Goal: Task Accomplishment & Management: Complete application form

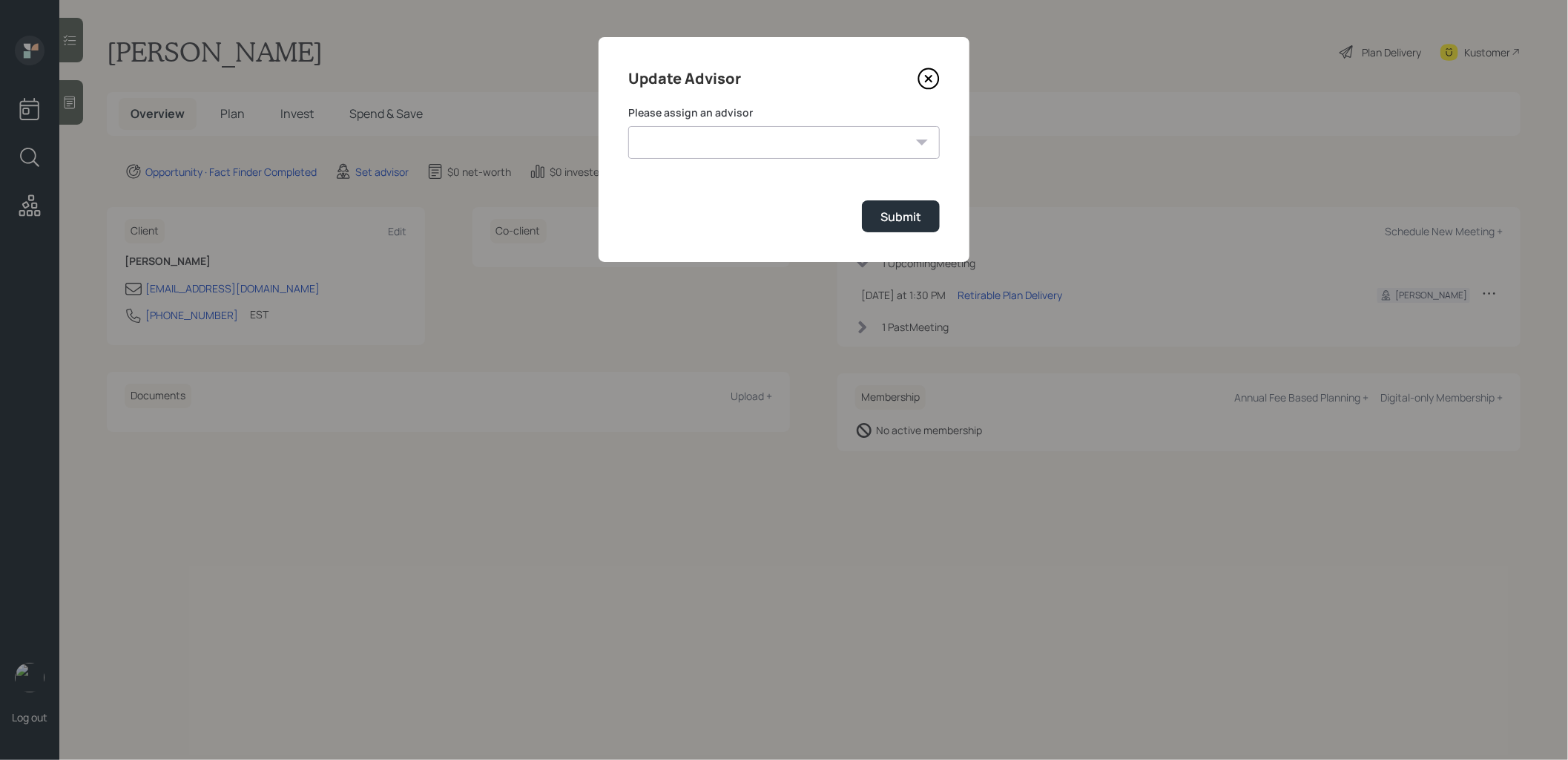
select select "8b79112e-3cfb-44f9-89e7-15267fe946c1"
click at [628, 126] on select "[PERSON_NAME] [PERSON_NAME] End [PERSON_NAME] [PERSON_NAME] [PERSON_NAME] [PERS…" at bounding box center [784, 142] width 311 height 32
click at [904, 218] on div "Submit" at bounding box center [901, 216] width 41 height 17
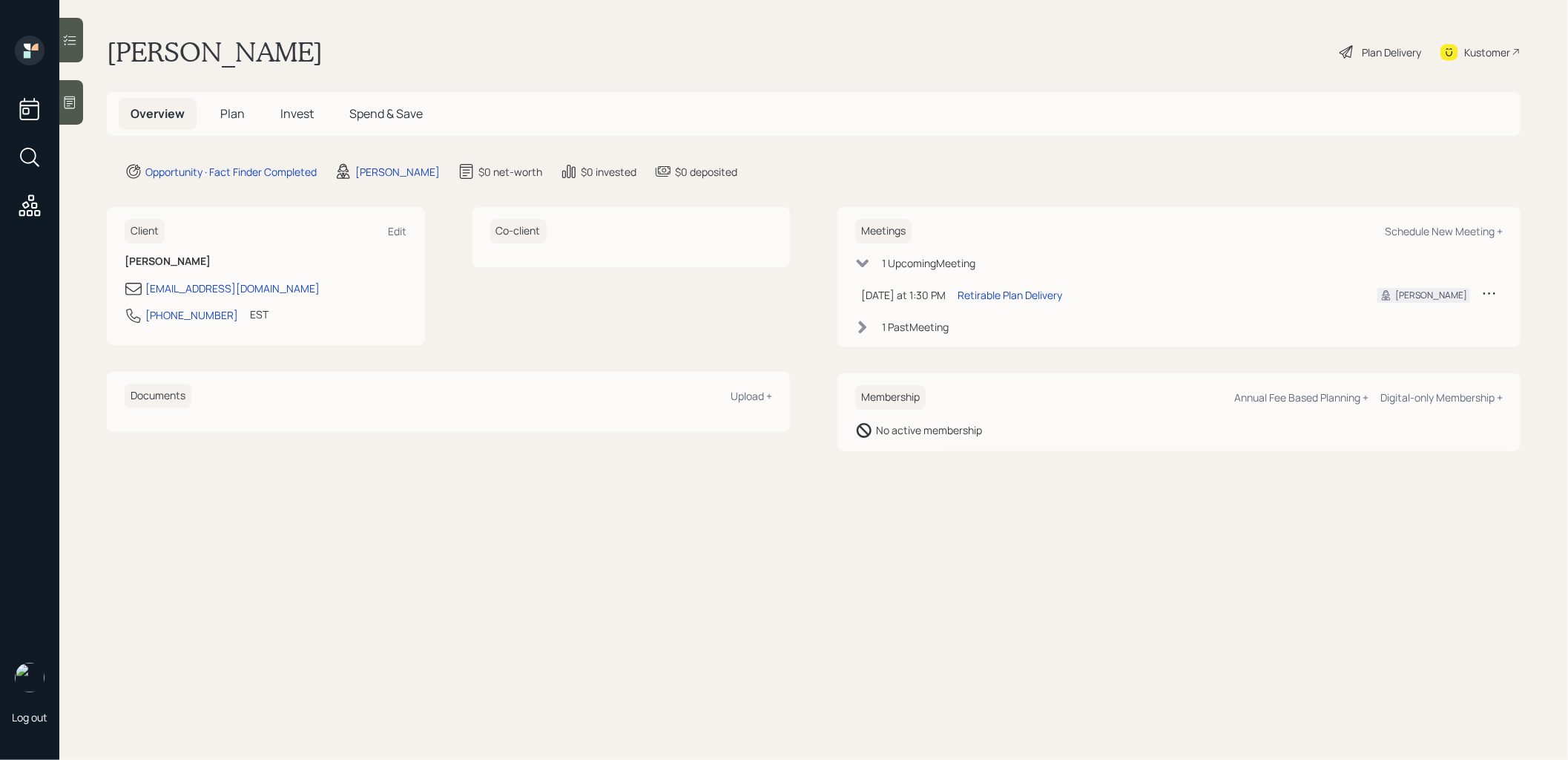
click at [77, 100] on icon at bounding box center [70, 102] width 15 height 15
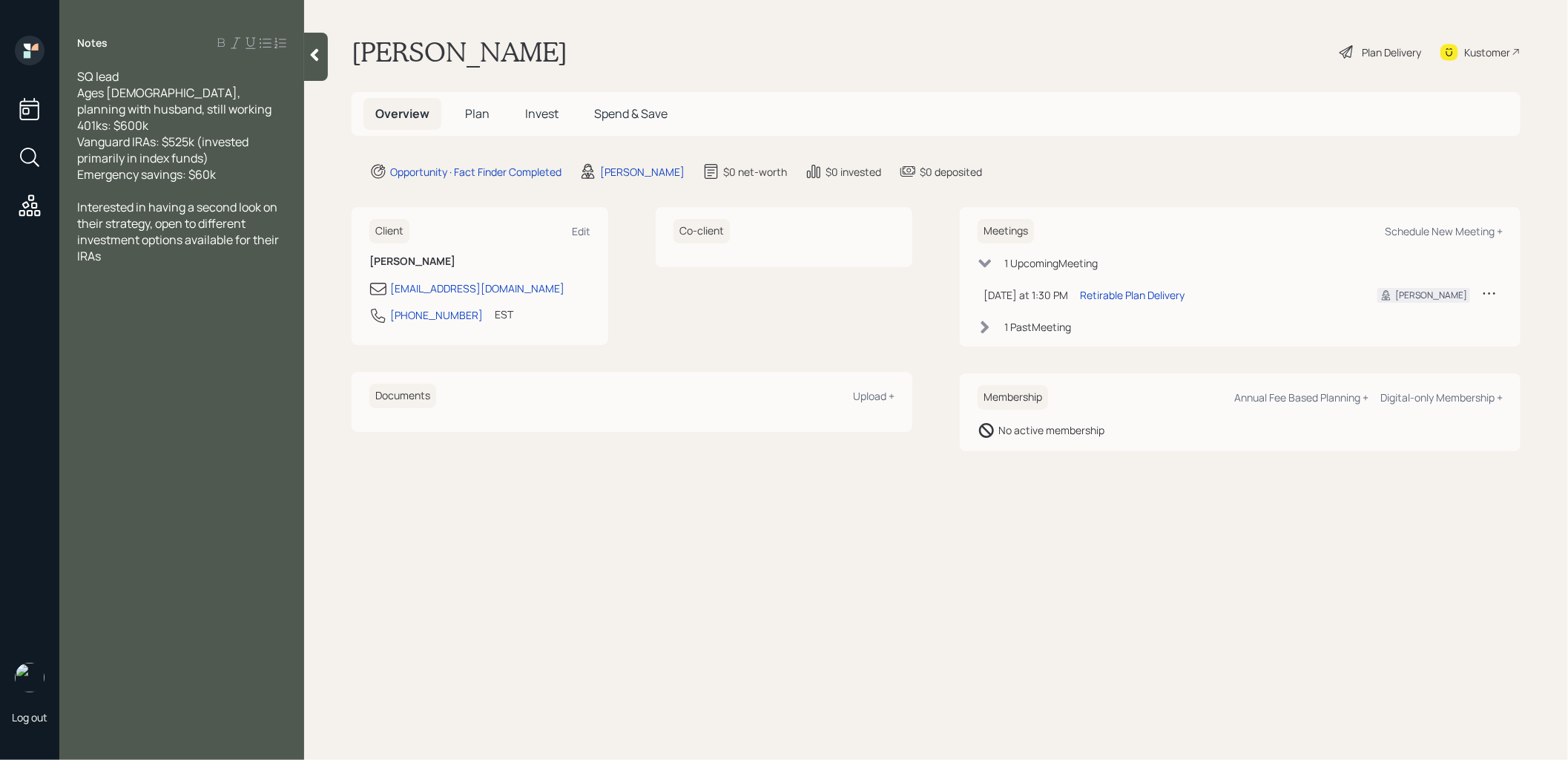
click at [478, 112] on span "Plan" at bounding box center [477, 113] width 24 height 17
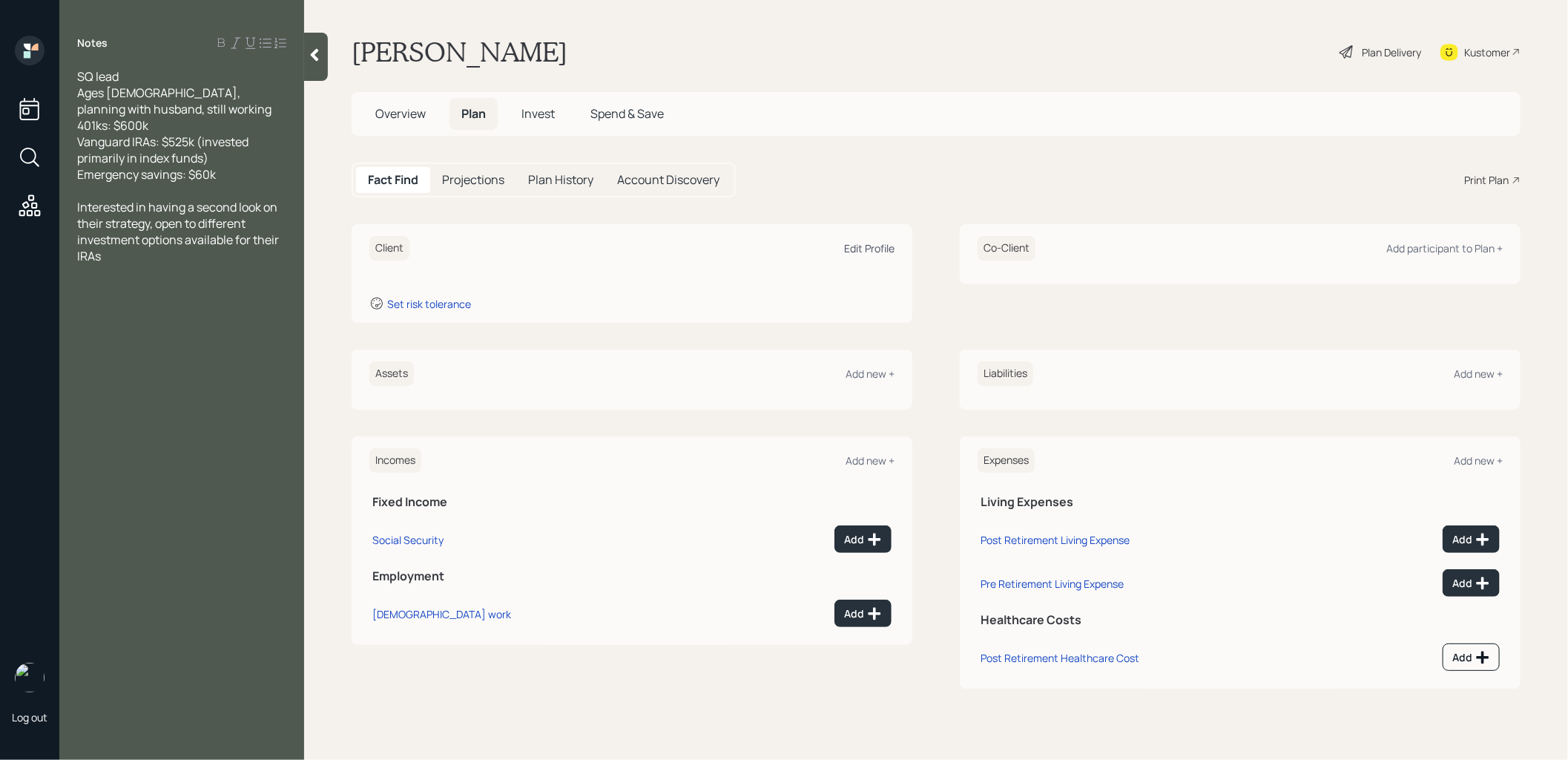
click at [856, 246] on div "Edit Profile" at bounding box center [870, 248] width 51 height 14
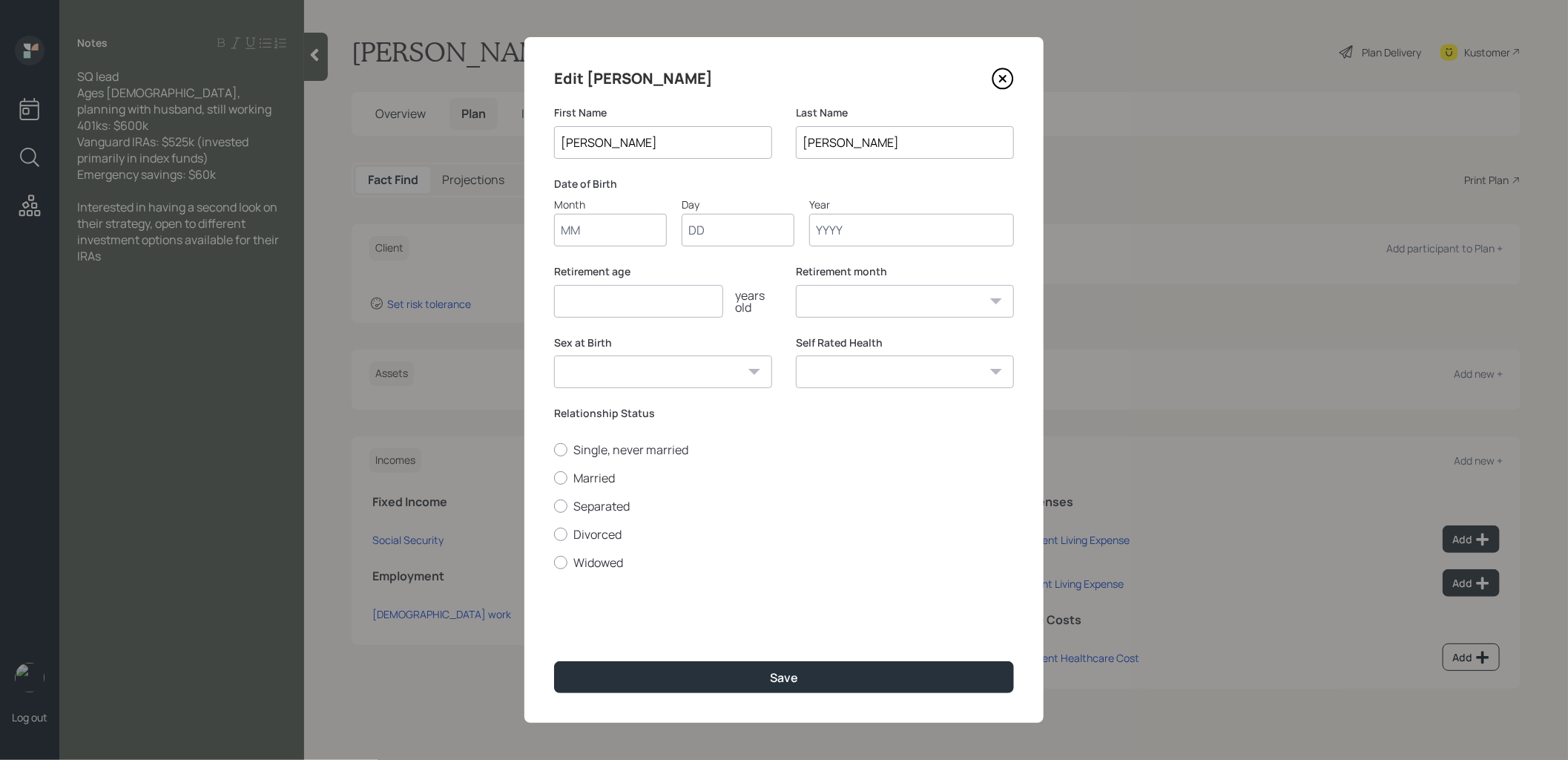
click at [614, 236] on input "Month" at bounding box center [610, 229] width 113 height 32
type input "01"
type input "1980"
select select "1"
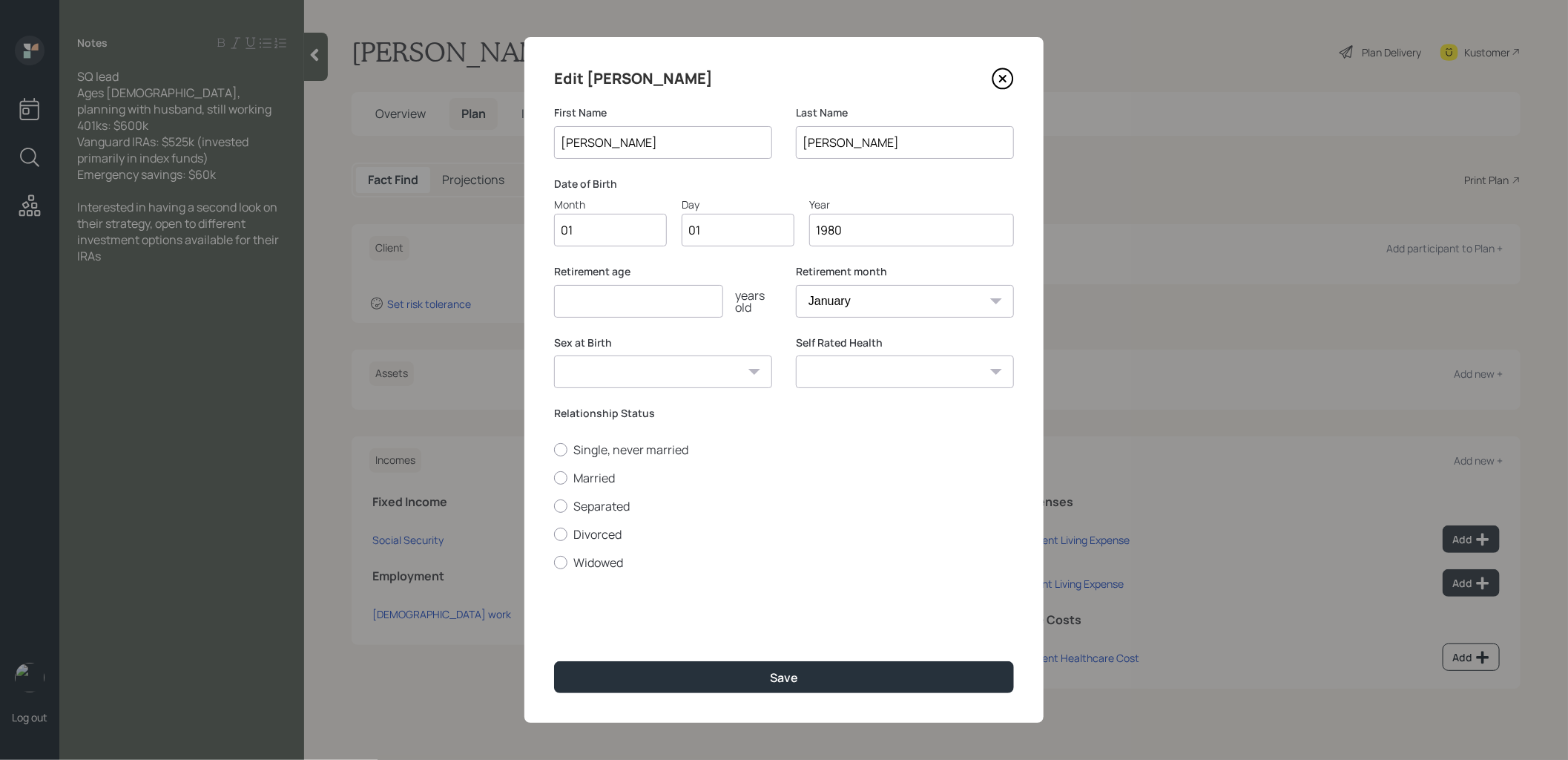
type input "1980"
click at [592, 298] on input "number" at bounding box center [638, 301] width 169 height 32
type input "67"
click at [562, 472] on div at bounding box center [560, 477] width 13 height 13
click at [554, 477] on input "Married" at bounding box center [553, 477] width 1 height 1
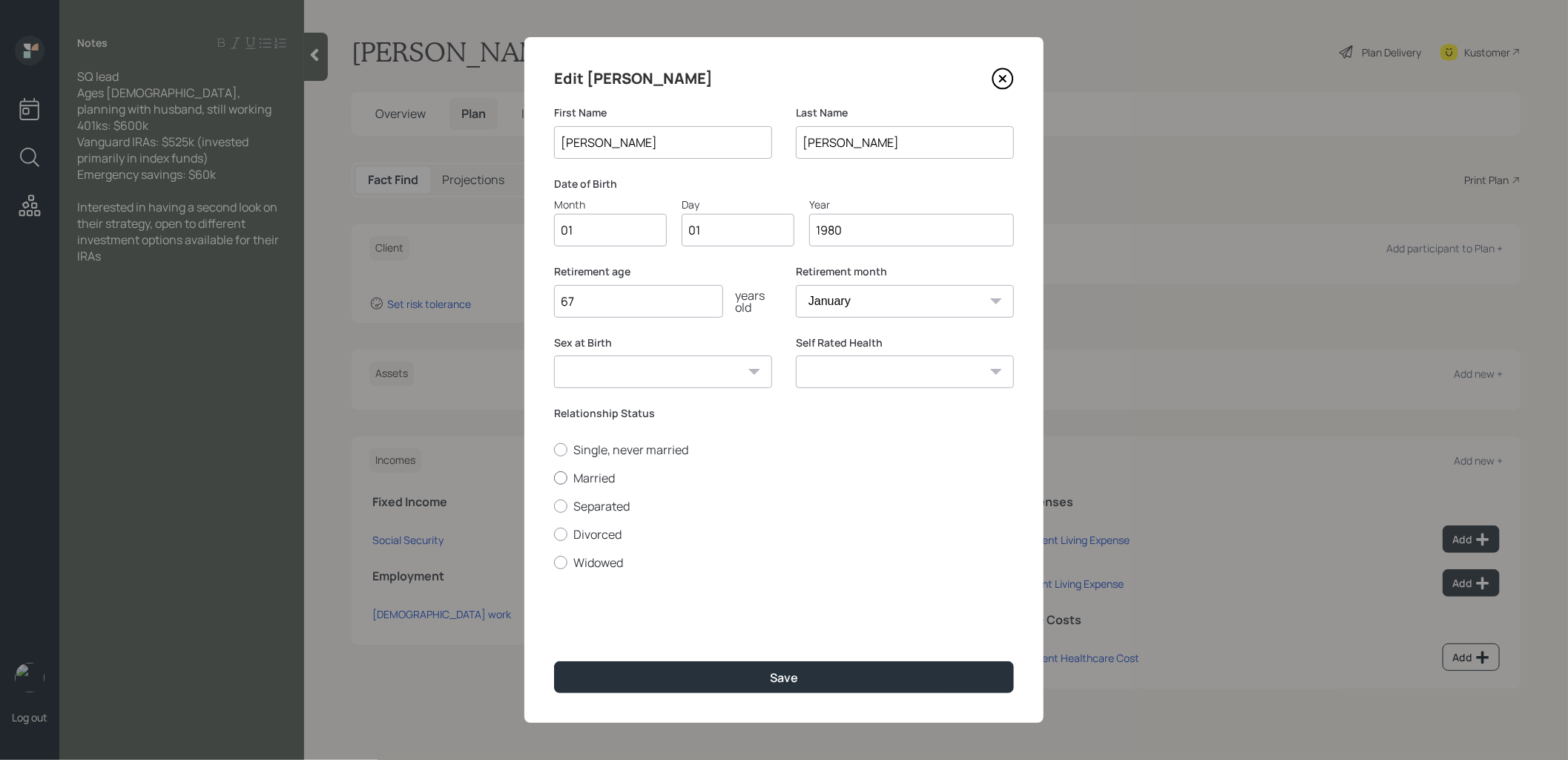
radio input "true"
click at [670, 675] on button "Save" at bounding box center [784, 677] width 460 height 32
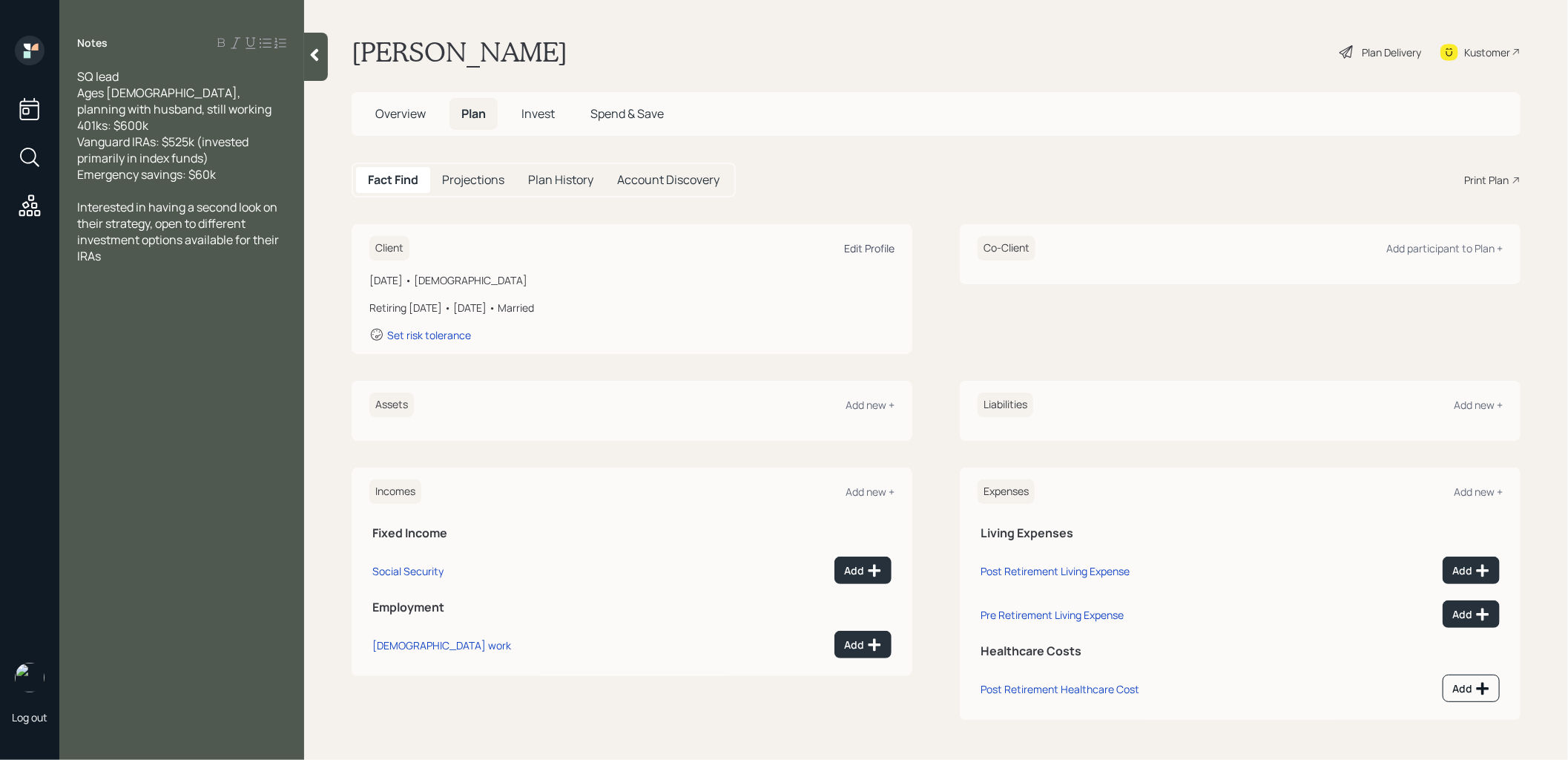
click at [874, 246] on div "Edit Profile" at bounding box center [870, 248] width 51 height 14
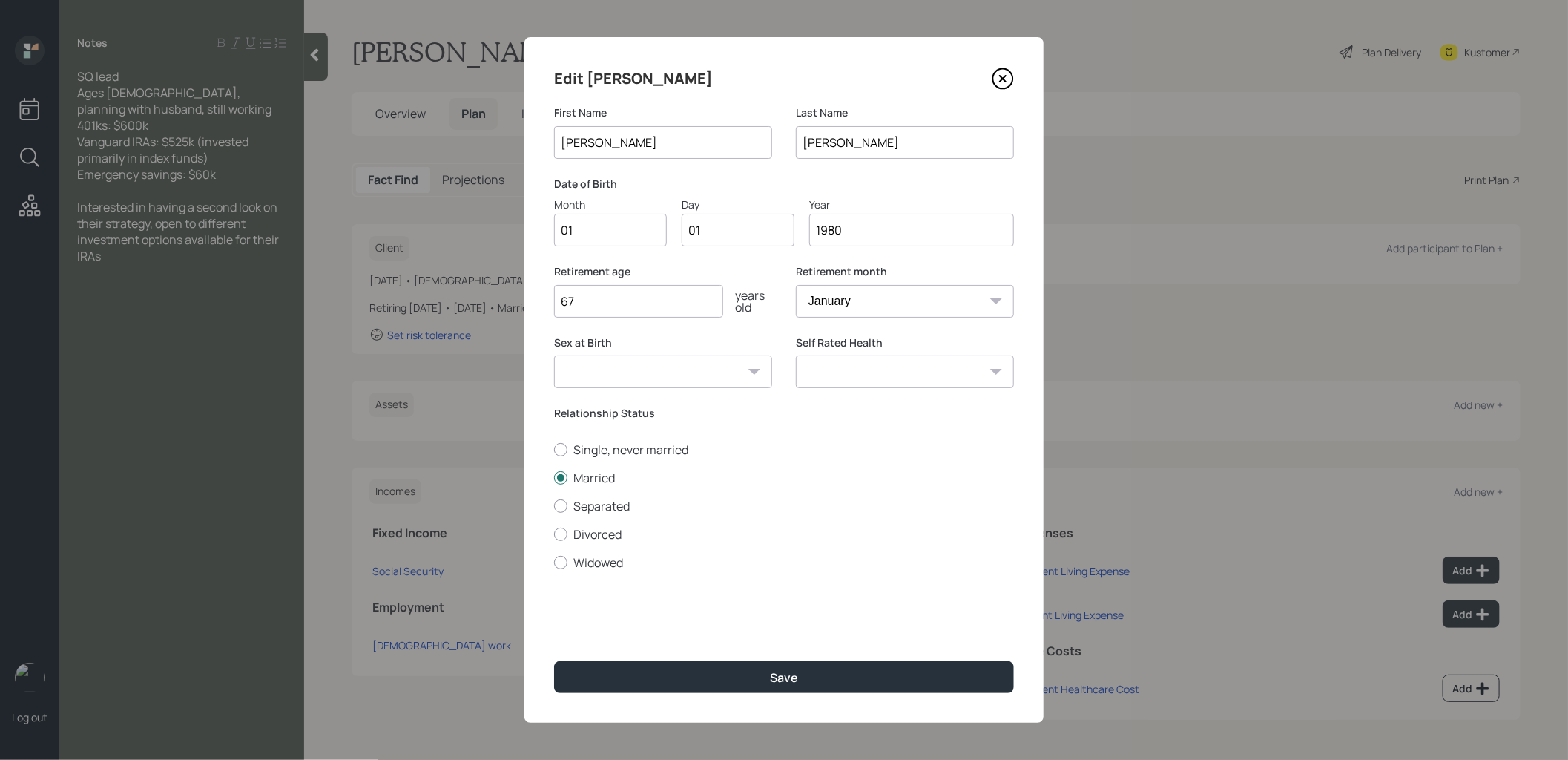
click at [857, 233] on input "1980" at bounding box center [911, 229] width 205 height 32
type input "1984"
click at [711, 678] on button "Save" at bounding box center [784, 677] width 460 height 32
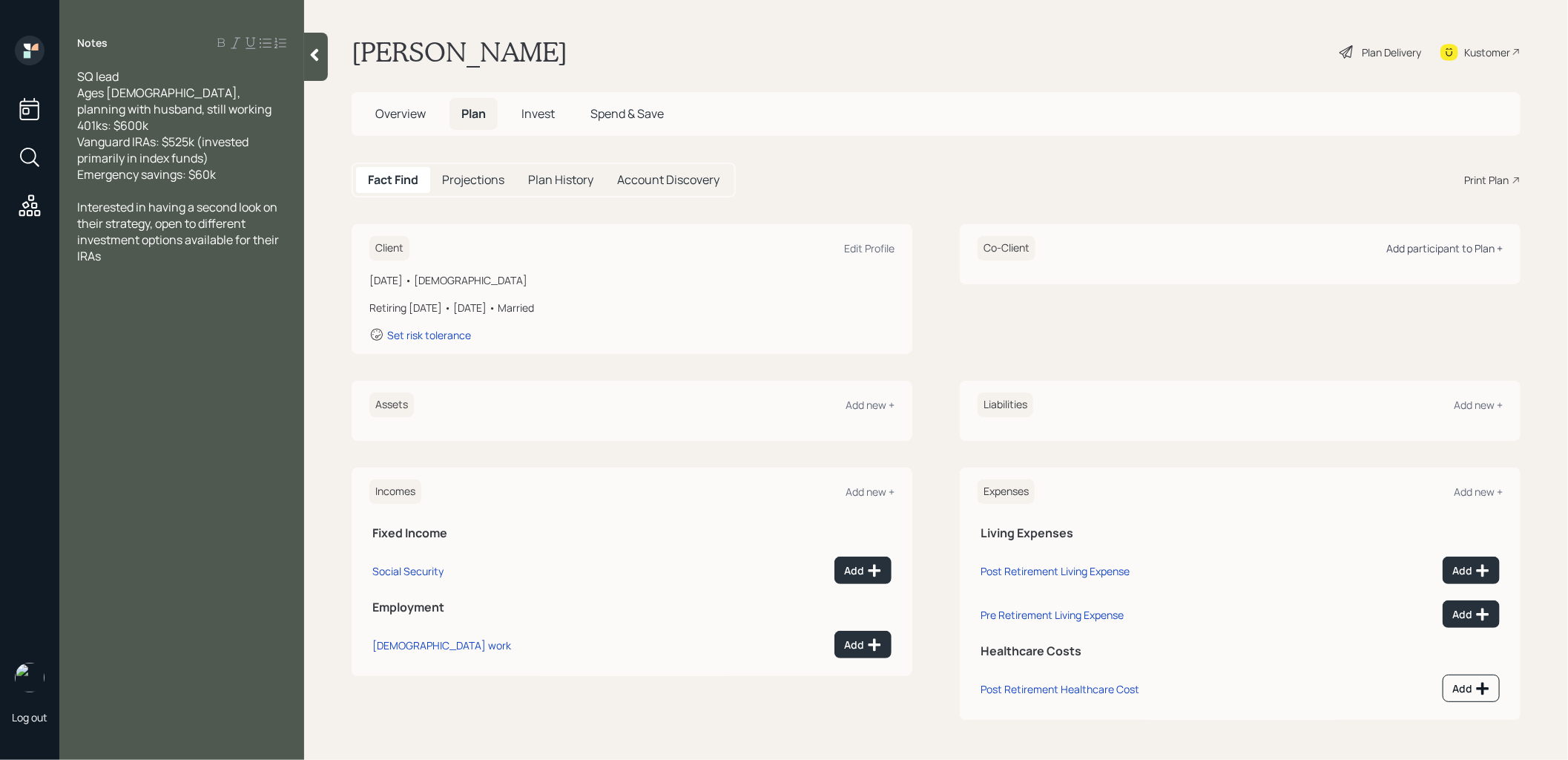
click at [1440, 250] on div "Add participant to Plan +" at bounding box center [1444, 248] width 116 height 14
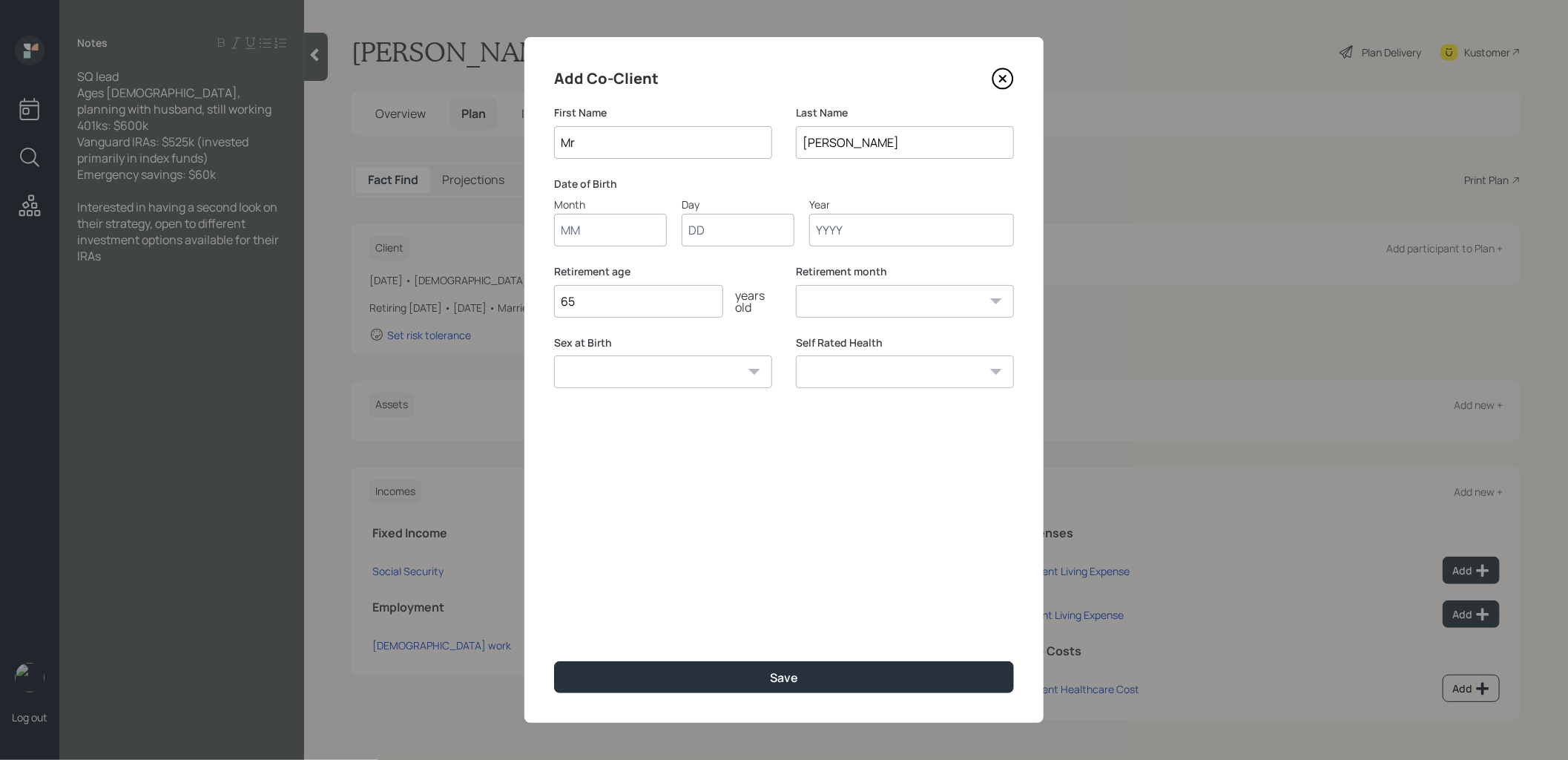
type input "Mr"
click at [577, 233] on input "Month" at bounding box center [610, 229] width 113 height 32
type input "01"
type input "1951"
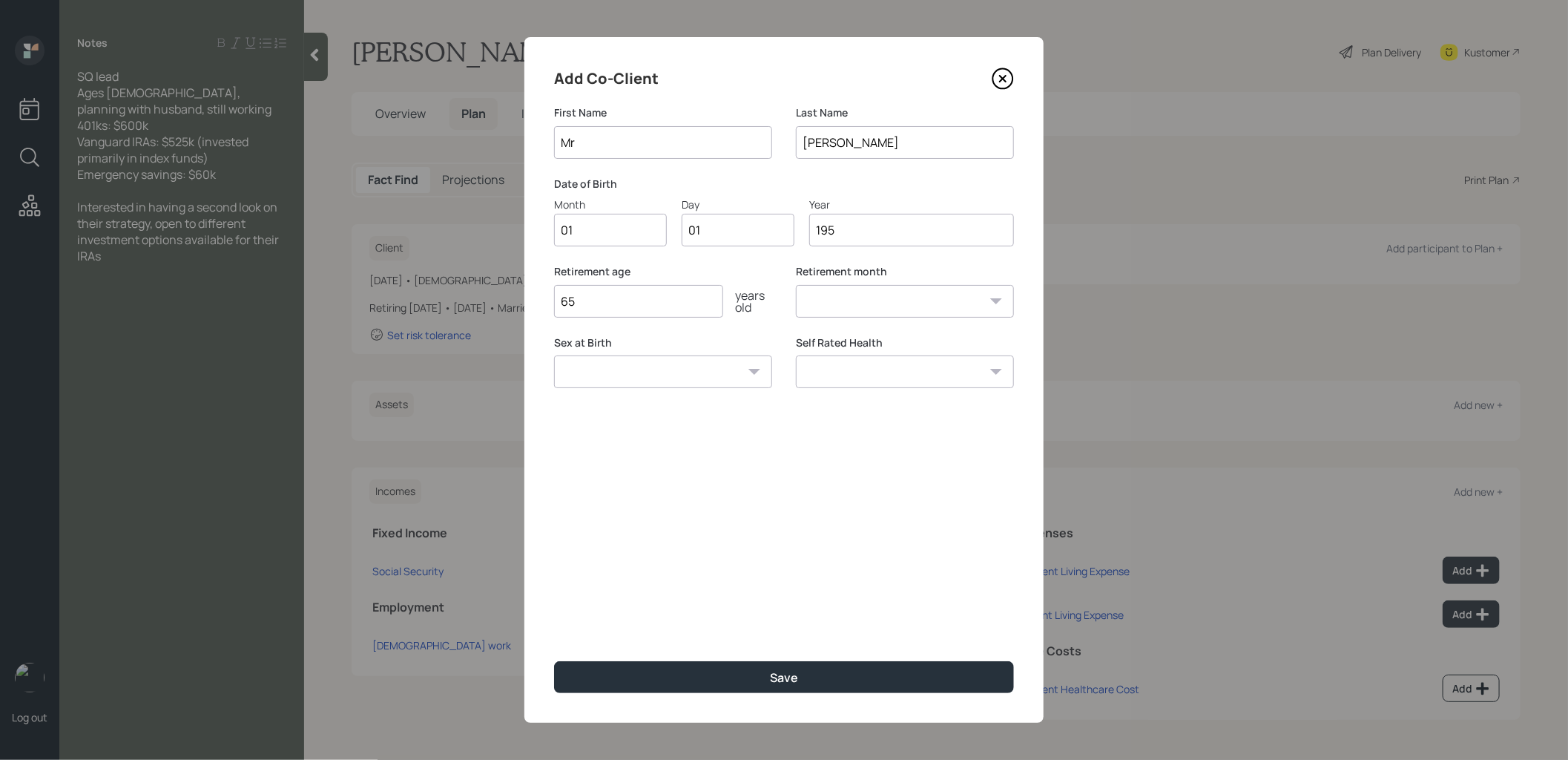
select select "1"
click at [832, 226] on input "1951" at bounding box center [911, 229] width 205 height 32
type input "1981"
click at [765, 679] on button "Save" at bounding box center [784, 677] width 460 height 32
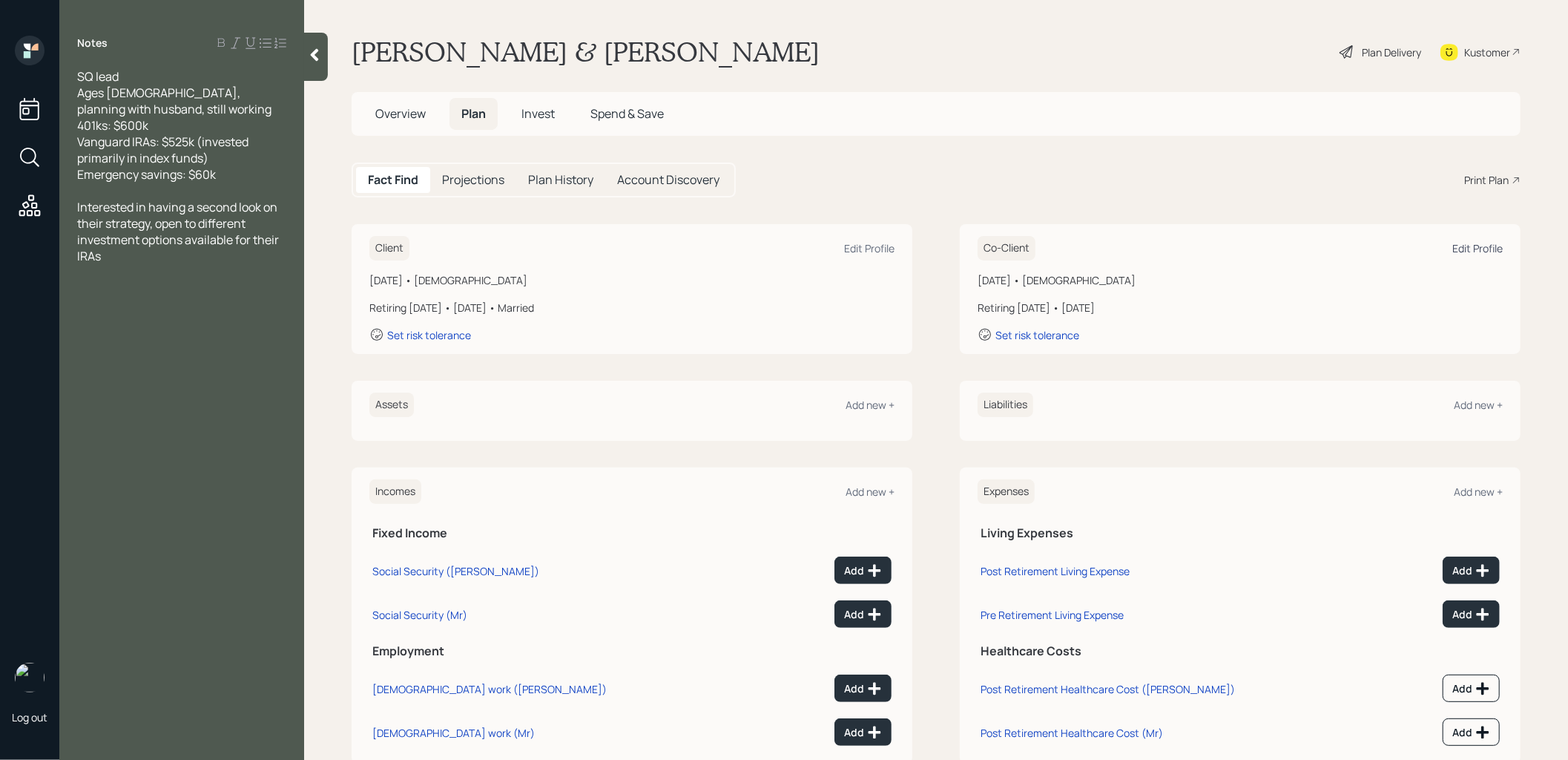
click at [1468, 245] on div "Edit Profile" at bounding box center [1478, 248] width 51 height 14
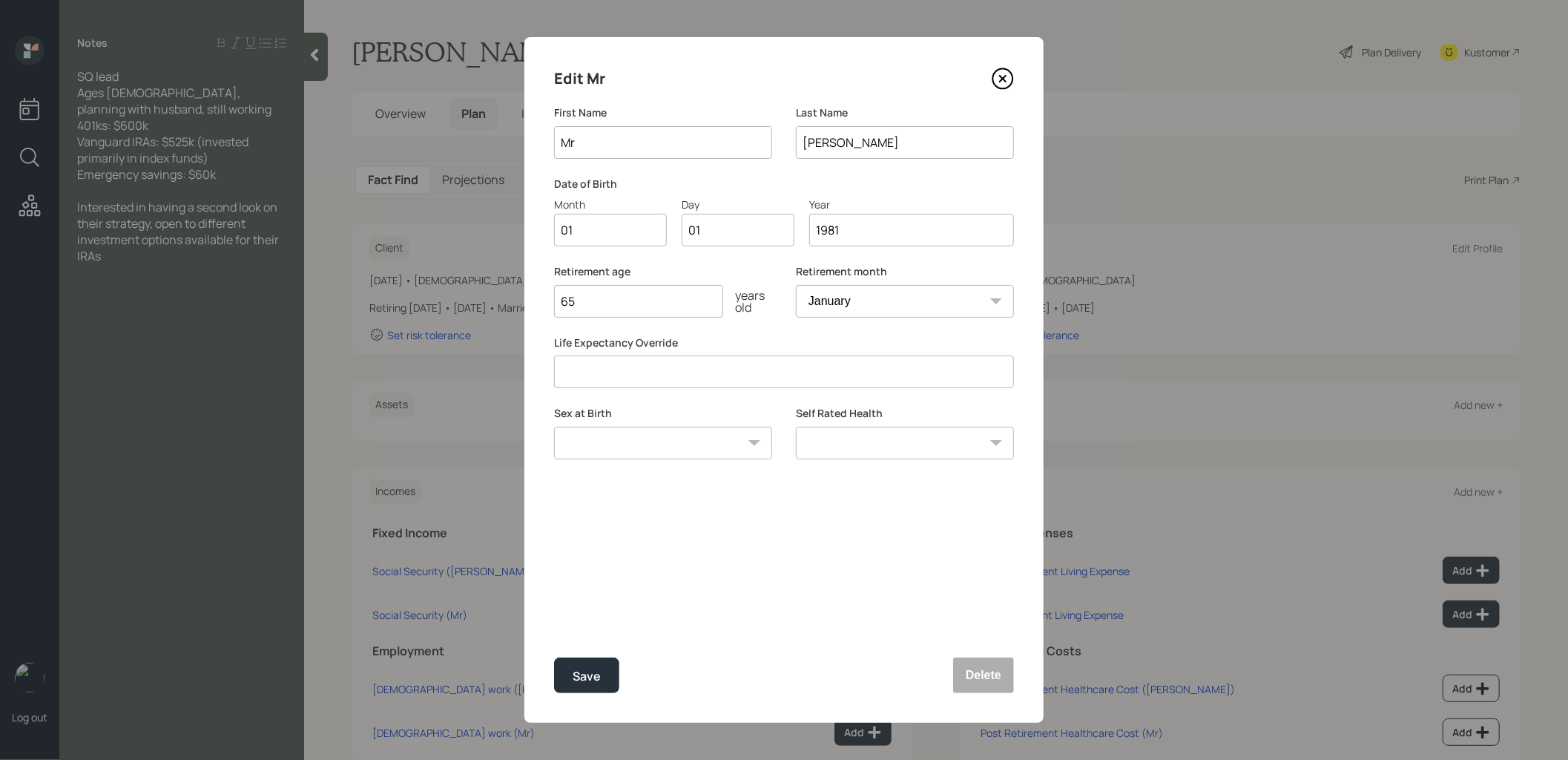
click at [867, 236] on input "1981" at bounding box center [911, 229] width 205 height 32
type input "1977"
click at [589, 678] on div "Save" at bounding box center [587, 675] width 28 height 20
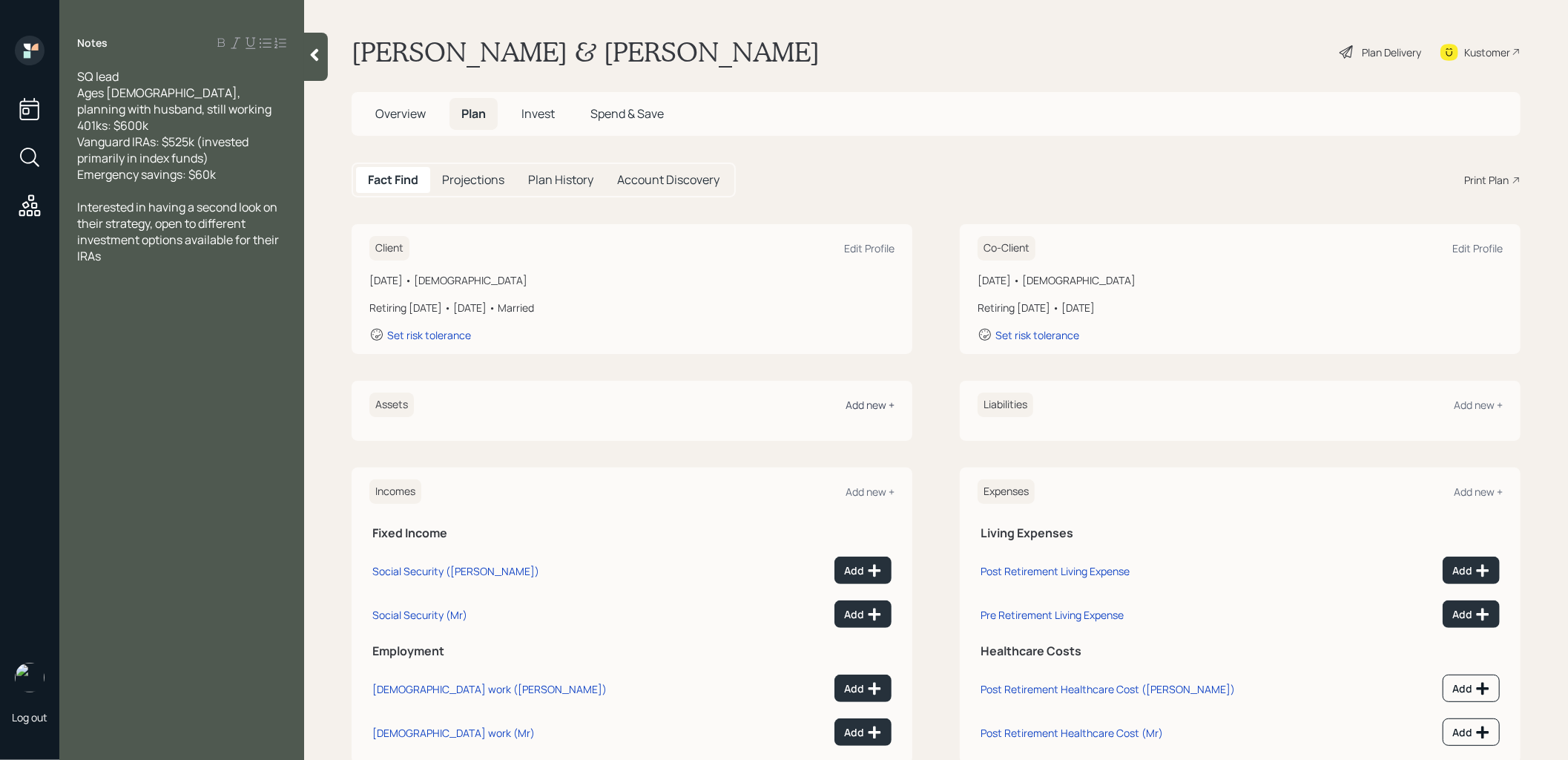
click at [870, 404] on div "Add new +" at bounding box center [870, 404] width 49 height 14
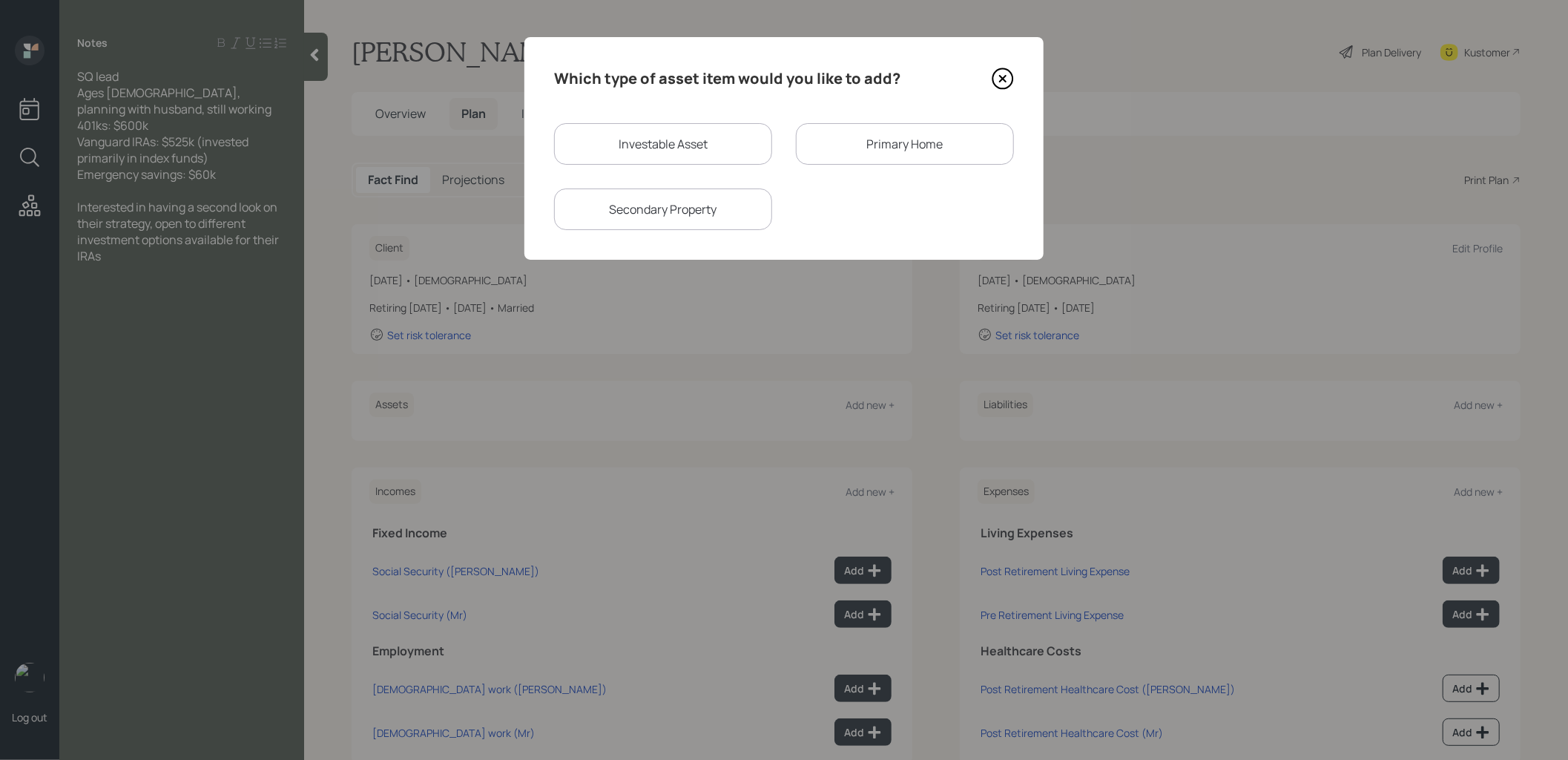
click at [678, 145] on div "Investable Asset" at bounding box center [663, 144] width 218 height 42
select select "taxable"
select select "balanced"
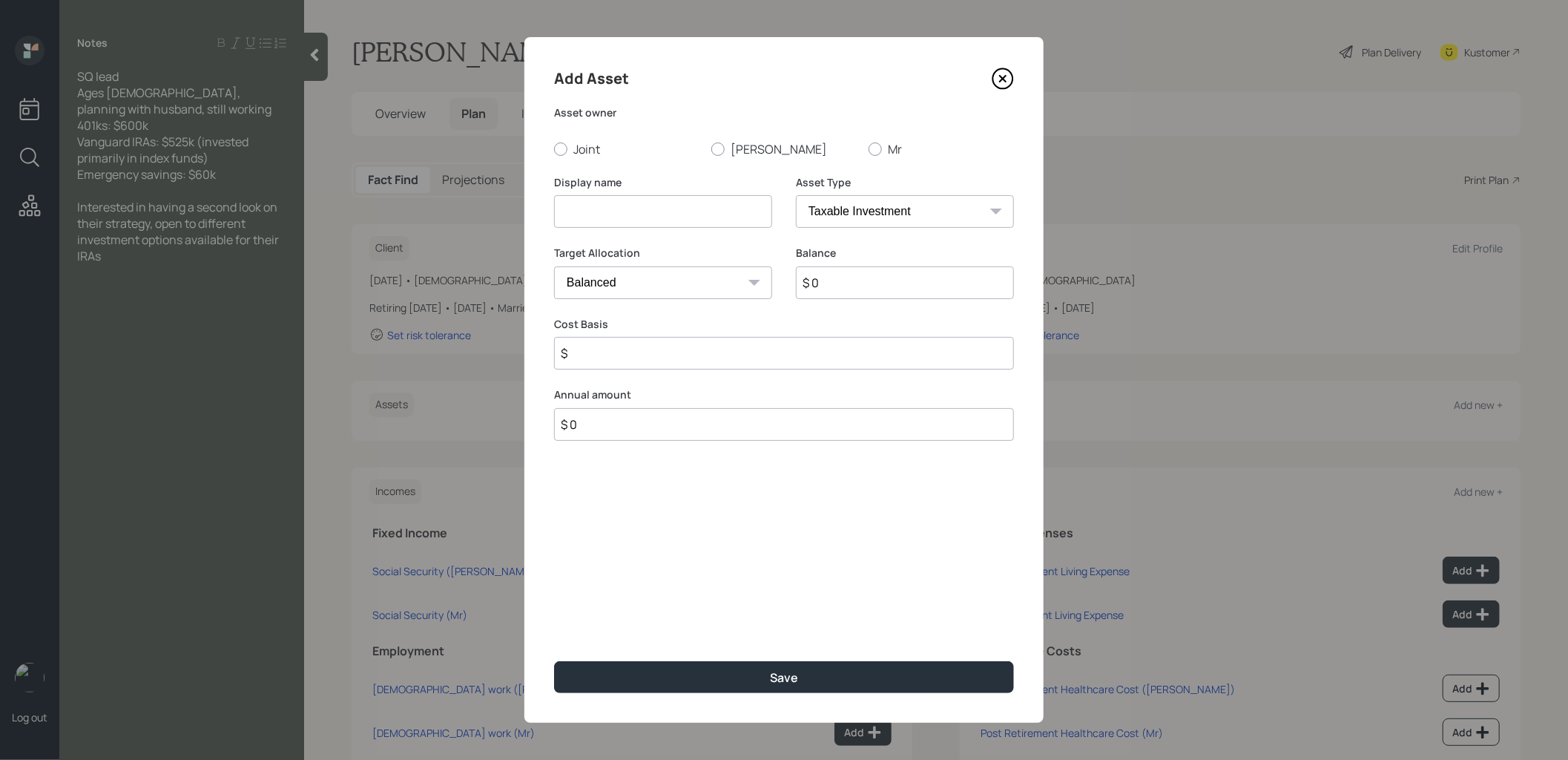
click at [643, 215] on input at bounding box center [663, 211] width 218 height 32
type input "4"
type input "Current 401k"
click at [716, 145] on div at bounding box center [717, 149] width 13 height 13
click at [711, 149] on input "[PERSON_NAME]" at bounding box center [711, 149] width 1 height 1
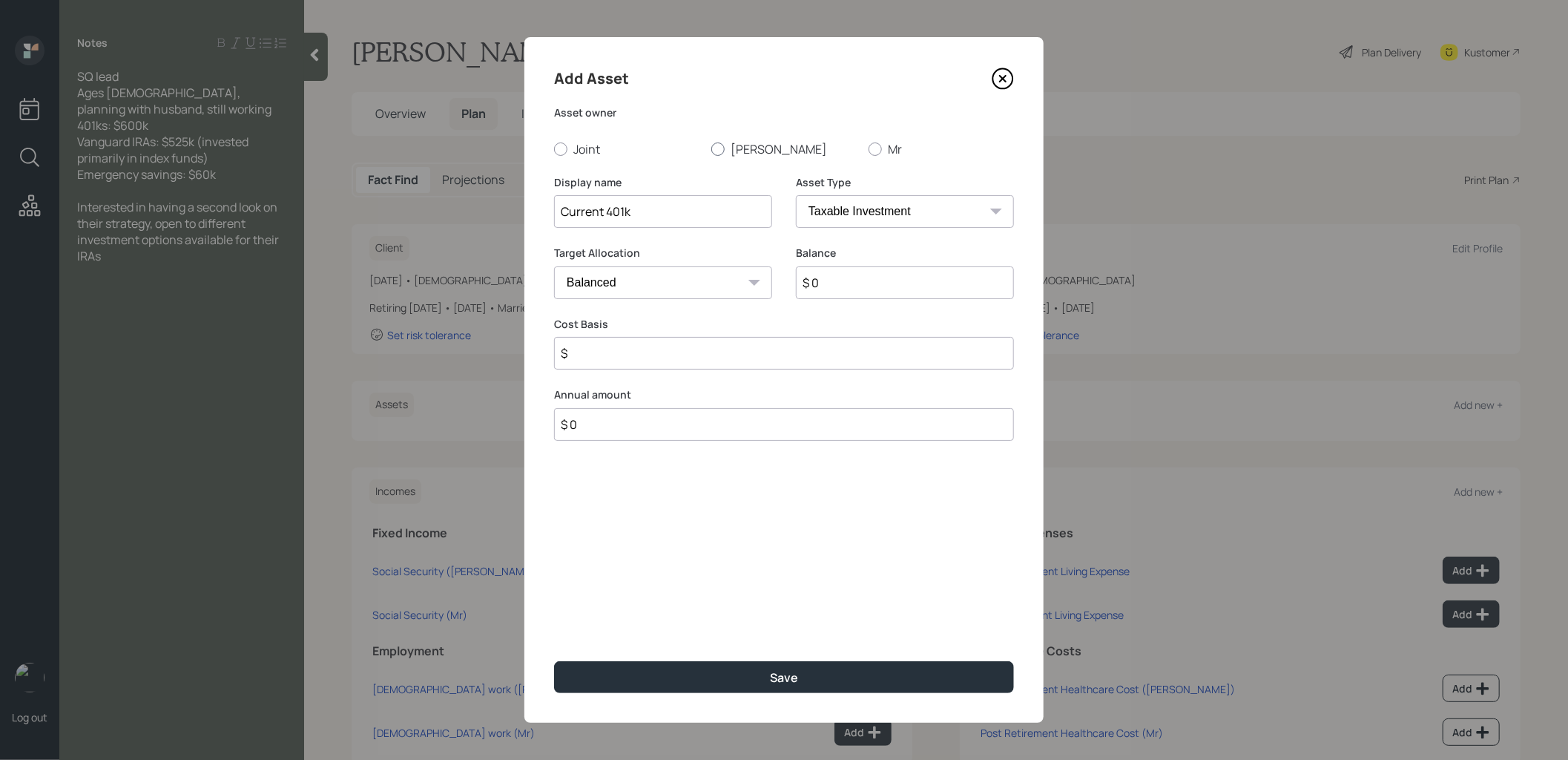
radio input "true"
click at [835, 213] on select "SEP [PERSON_NAME] IRA 401(k) [PERSON_NAME] 401(k) 403(b) [PERSON_NAME] 403(b) 4…" at bounding box center [905, 211] width 218 height 32
select select "company_sponsored"
click at [796, 195] on select "SEP [PERSON_NAME] IRA 401(k) [PERSON_NAME] 401(k) 403(b) [PERSON_NAME] 403(b) 4…" at bounding box center [905, 211] width 218 height 32
click at [832, 284] on input "$ 0" at bounding box center [905, 282] width 218 height 32
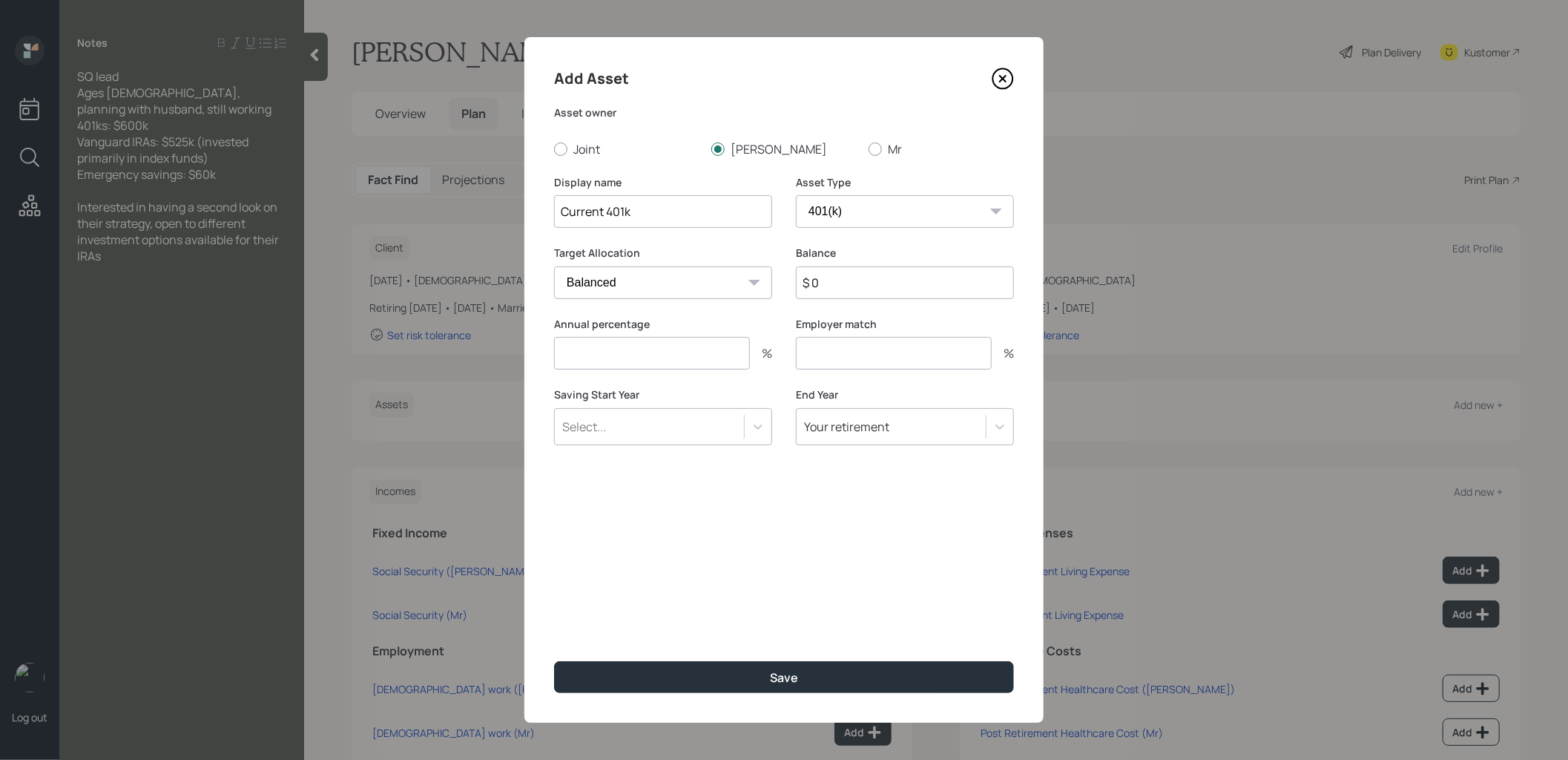
click at [832, 284] on input "$ 0" at bounding box center [905, 282] width 218 height 32
type input "$ 1"
click at [691, 356] on input "number" at bounding box center [652, 352] width 196 height 32
type input "0"
click at [886, 354] on input "number" at bounding box center [894, 352] width 196 height 32
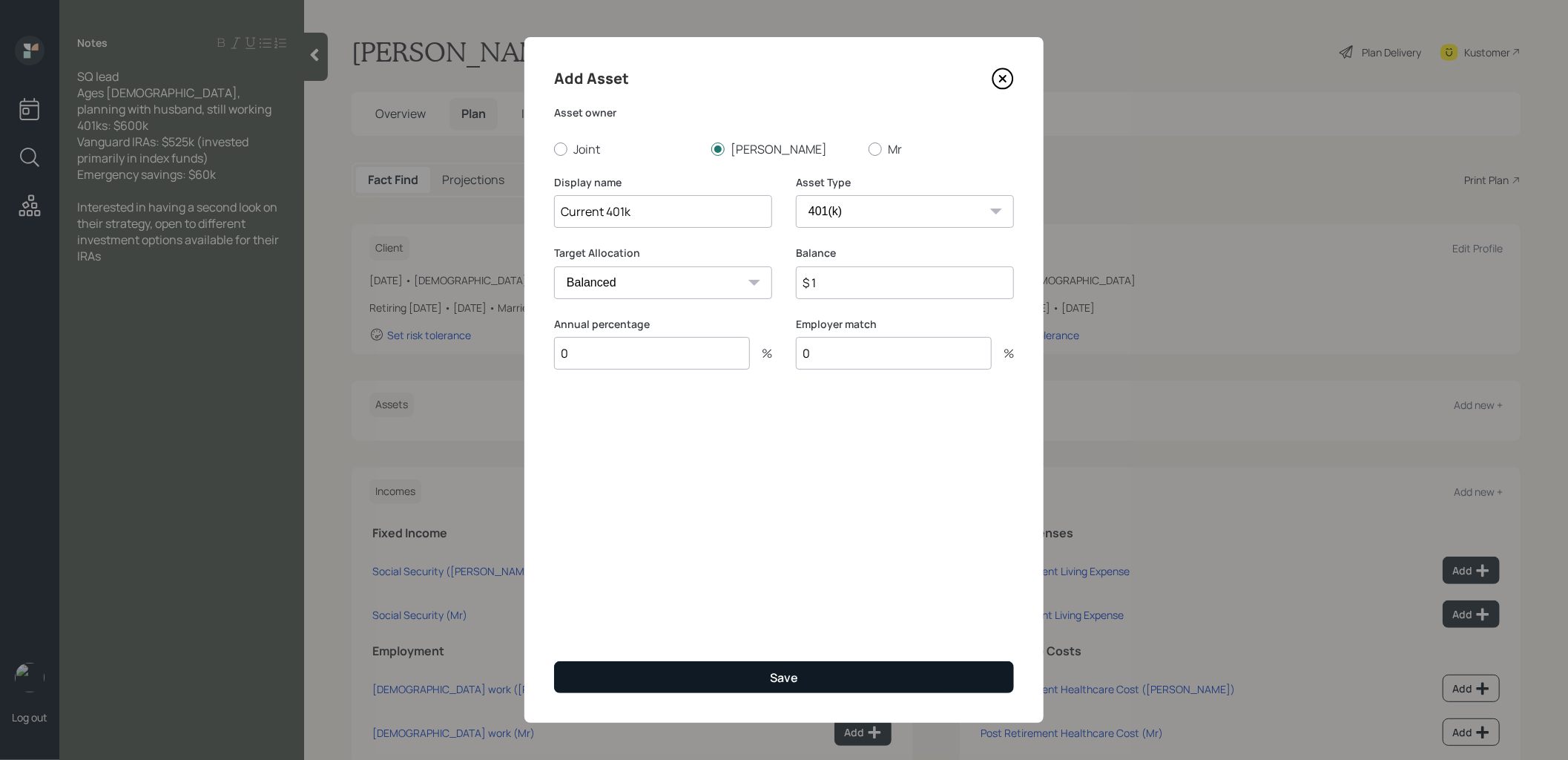
type input "0"
click at [741, 677] on button "Save" at bounding box center [784, 677] width 460 height 32
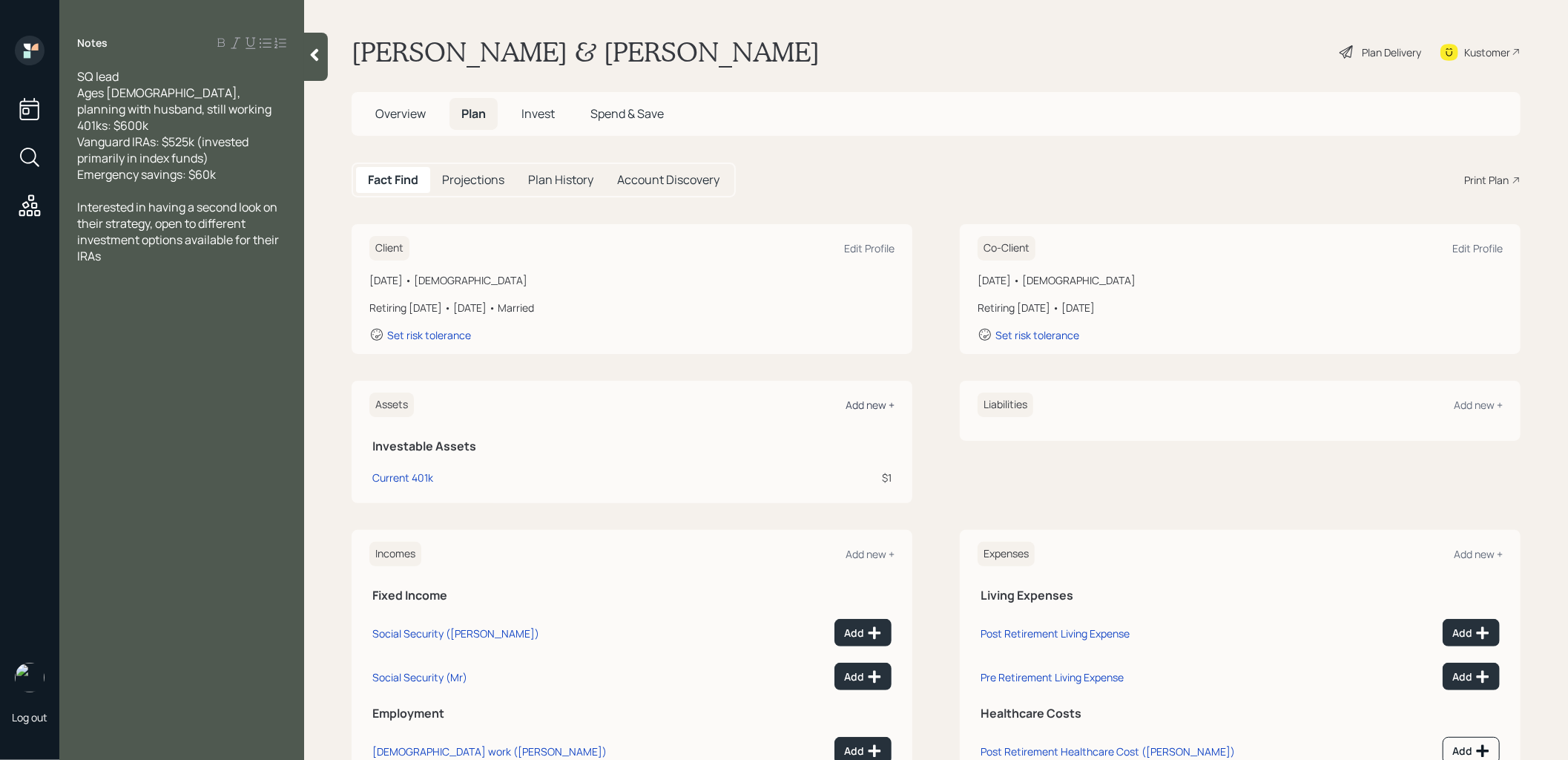
click at [866, 399] on div "Add new +" at bounding box center [870, 404] width 49 height 14
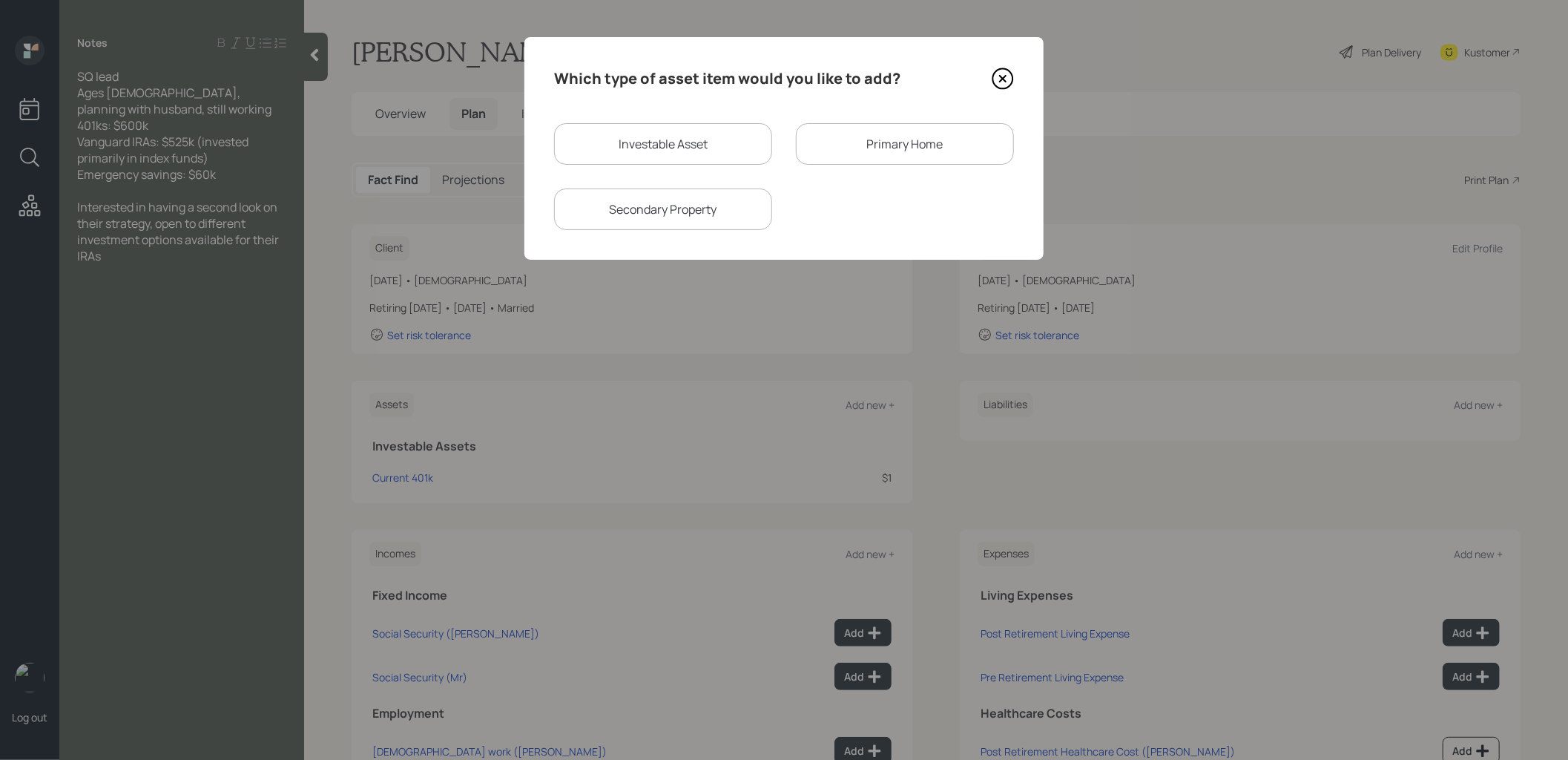
click at [682, 155] on div "Investable Asset" at bounding box center [663, 144] width 218 height 42
select select "taxable"
select select "balanced"
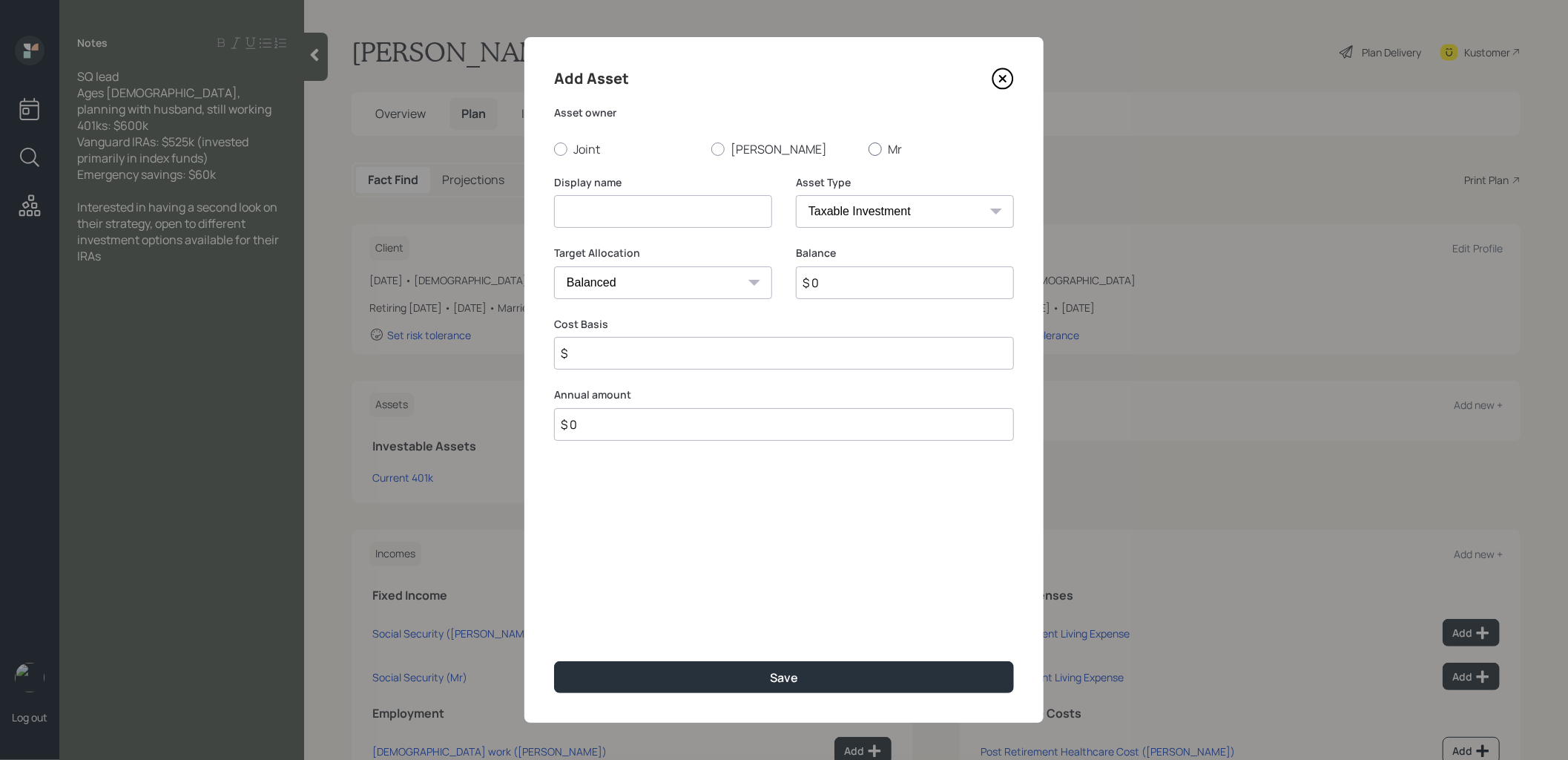
click at [880, 149] on div at bounding box center [875, 149] width 13 height 13
click at [869, 149] on input "Mr" at bounding box center [868, 149] width 1 height 1
radio input "true"
click at [735, 209] on input at bounding box center [663, 211] width 218 height 32
type input "Current 401k"
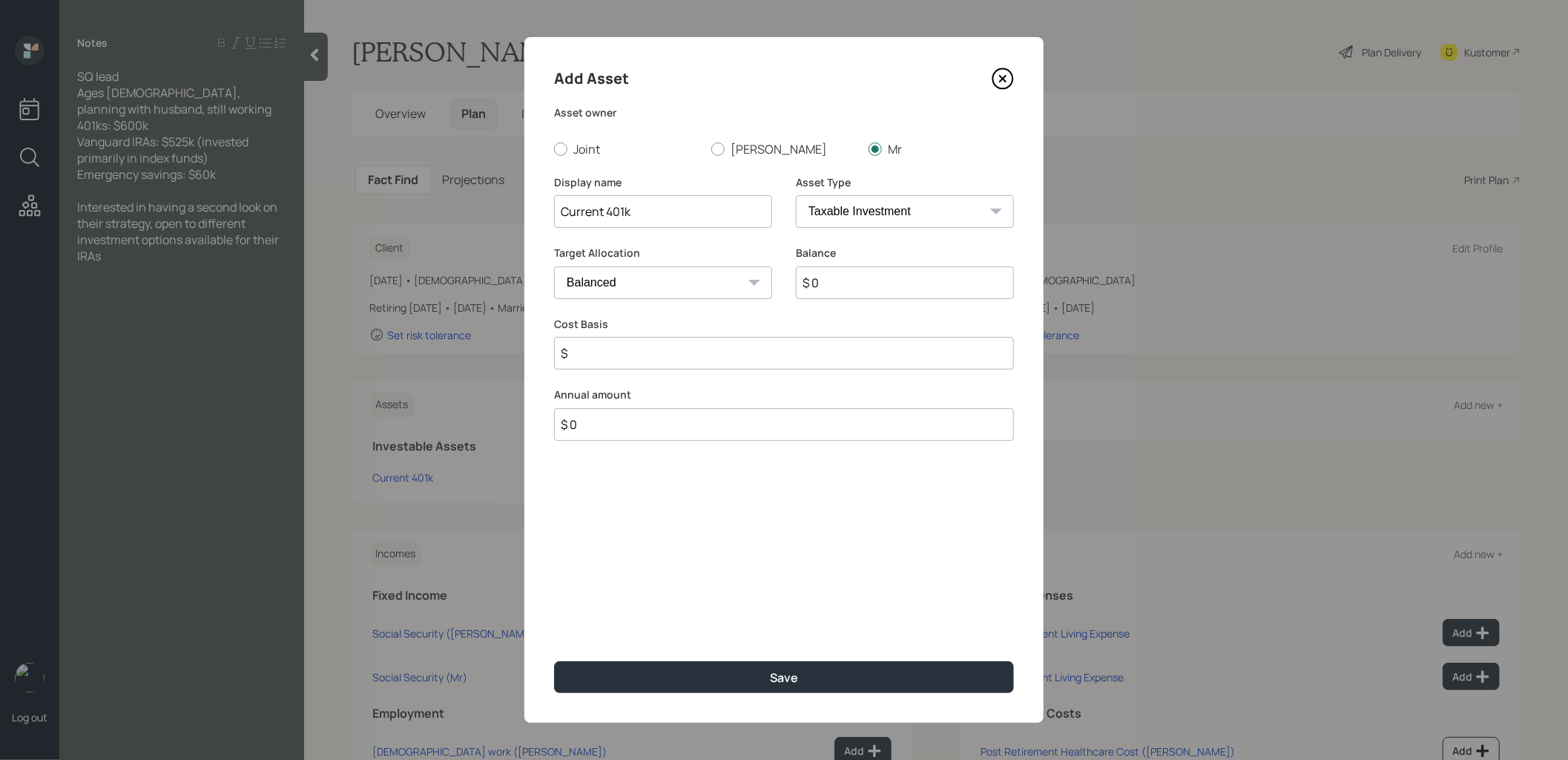
click at [972, 217] on select "SEP [PERSON_NAME] IRA 401(k) [PERSON_NAME] 401(k) 403(b) [PERSON_NAME] 403(b) 4…" at bounding box center [905, 211] width 218 height 32
select select "company_sponsored"
click at [796, 195] on select "SEP [PERSON_NAME] IRA 401(k) [PERSON_NAME] 401(k) 403(b) [PERSON_NAME] 403(b) 4…" at bounding box center [905, 211] width 218 height 32
click at [846, 290] on input "$ 0" at bounding box center [905, 282] width 218 height 32
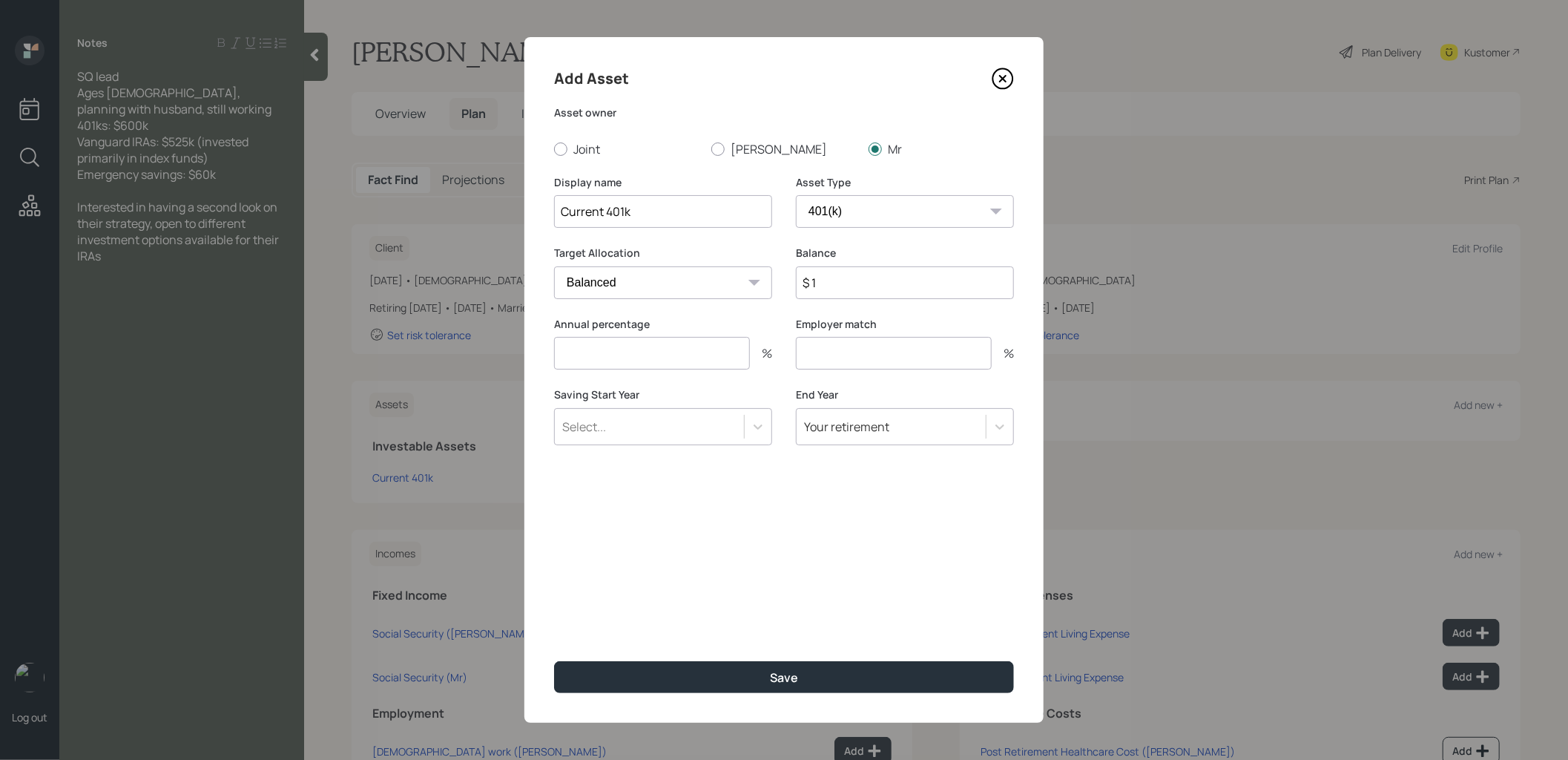
type input "$ 1"
click at [715, 354] on input "number" at bounding box center [652, 352] width 196 height 32
type input "0"
click at [944, 356] on input "number" at bounding box center [894, 352] width 196 height 32
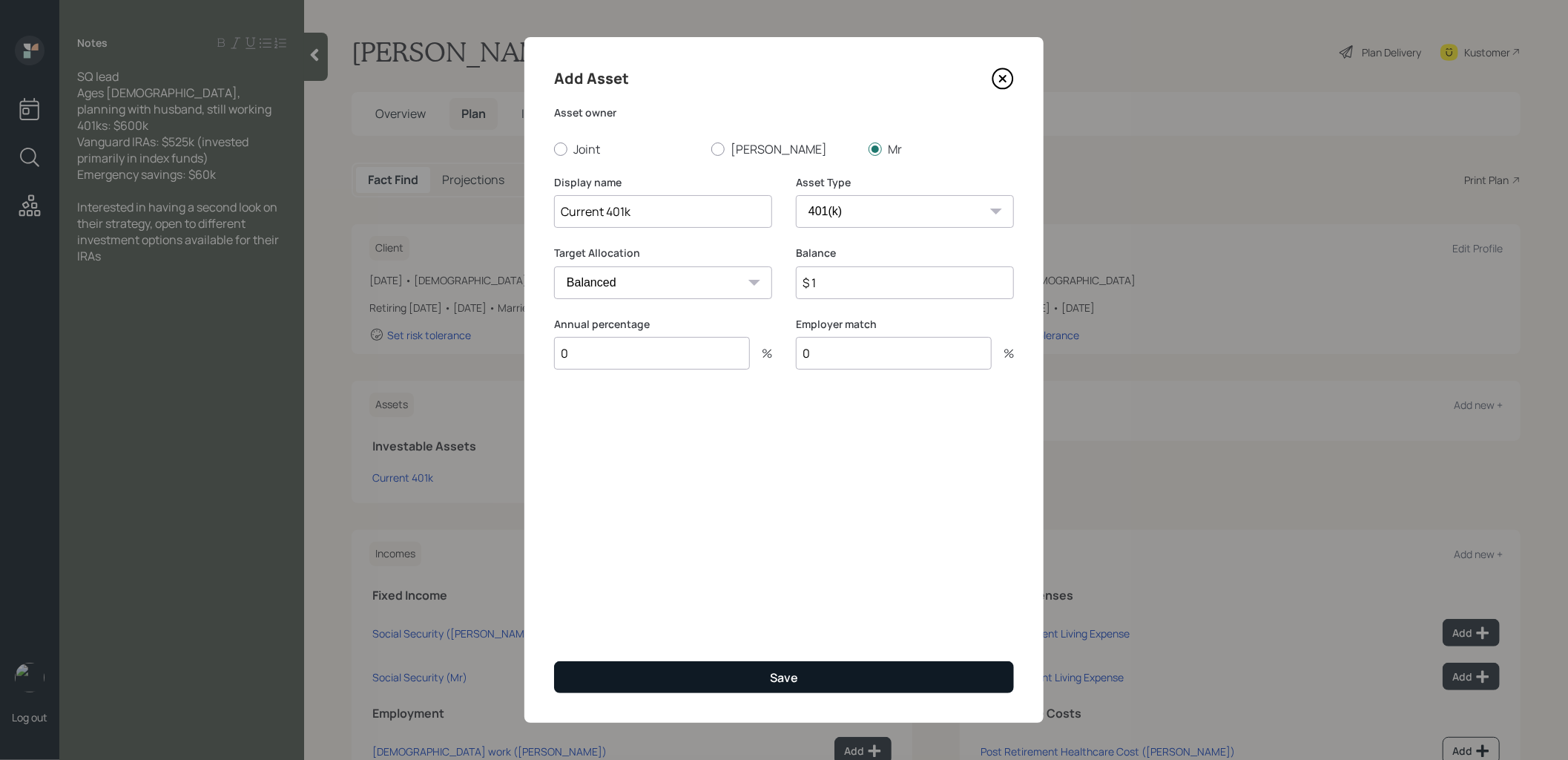
type input "0"
click at [783, 668] on button "Save" at bounding box center [784, 677] width 460 height 32
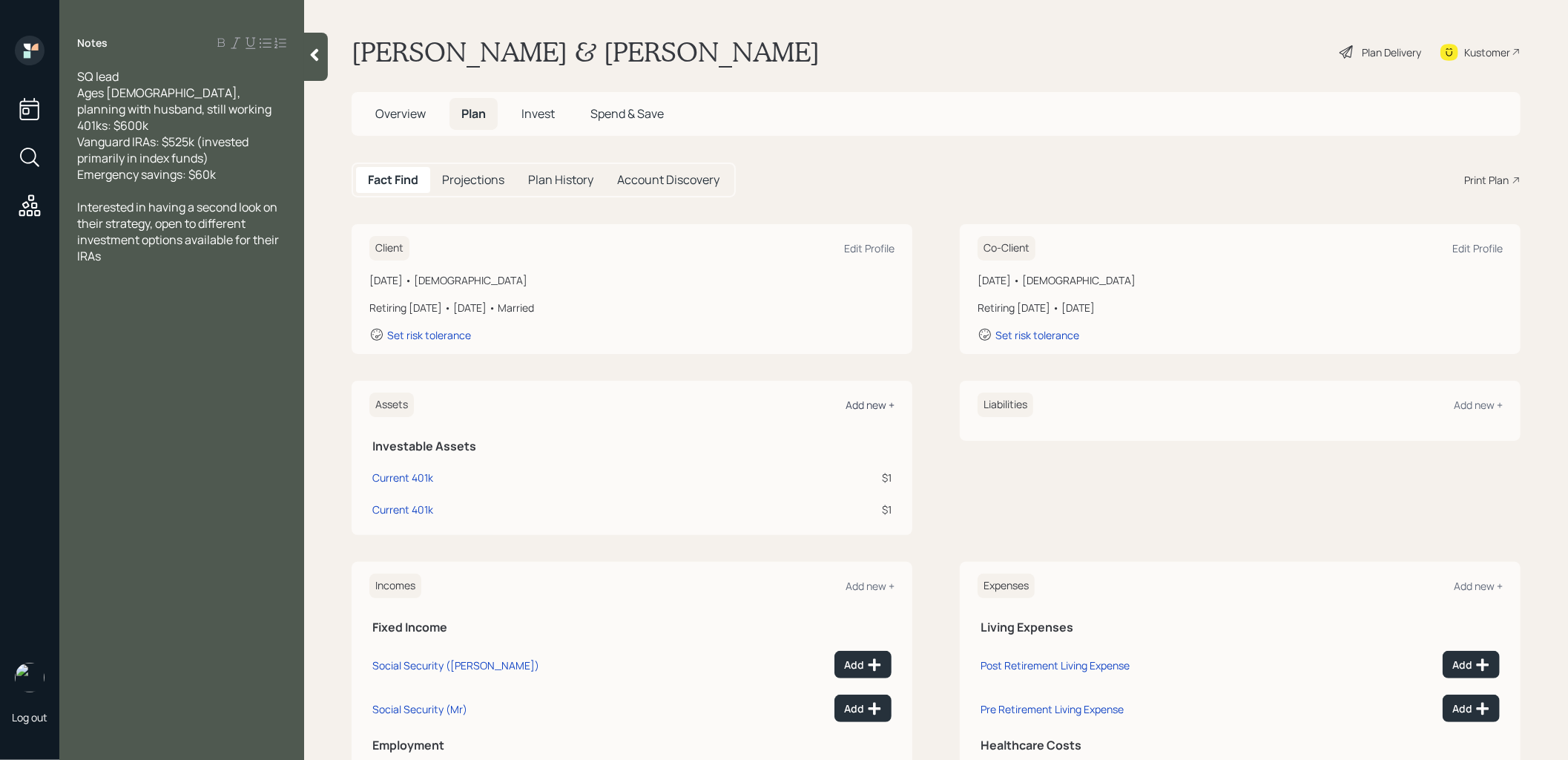
click at [879, 398] on div "Add new +" at bounding box center [870, 404] width 49 height 14
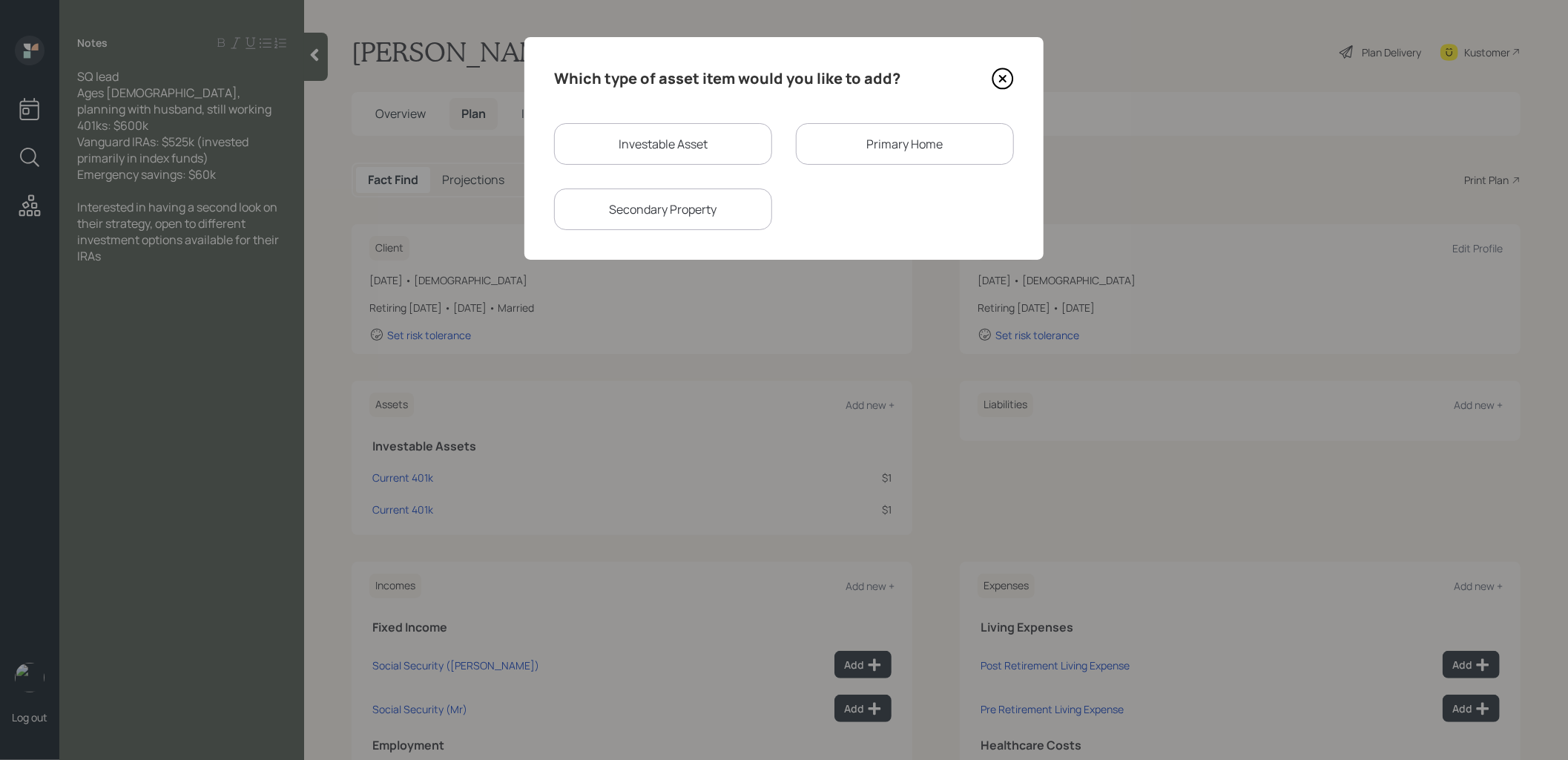
click at [709, 150] on div "Investable Asset" at bounding box center [663, 144] width 218 height 42
select select "taxable"
select select "balanced"
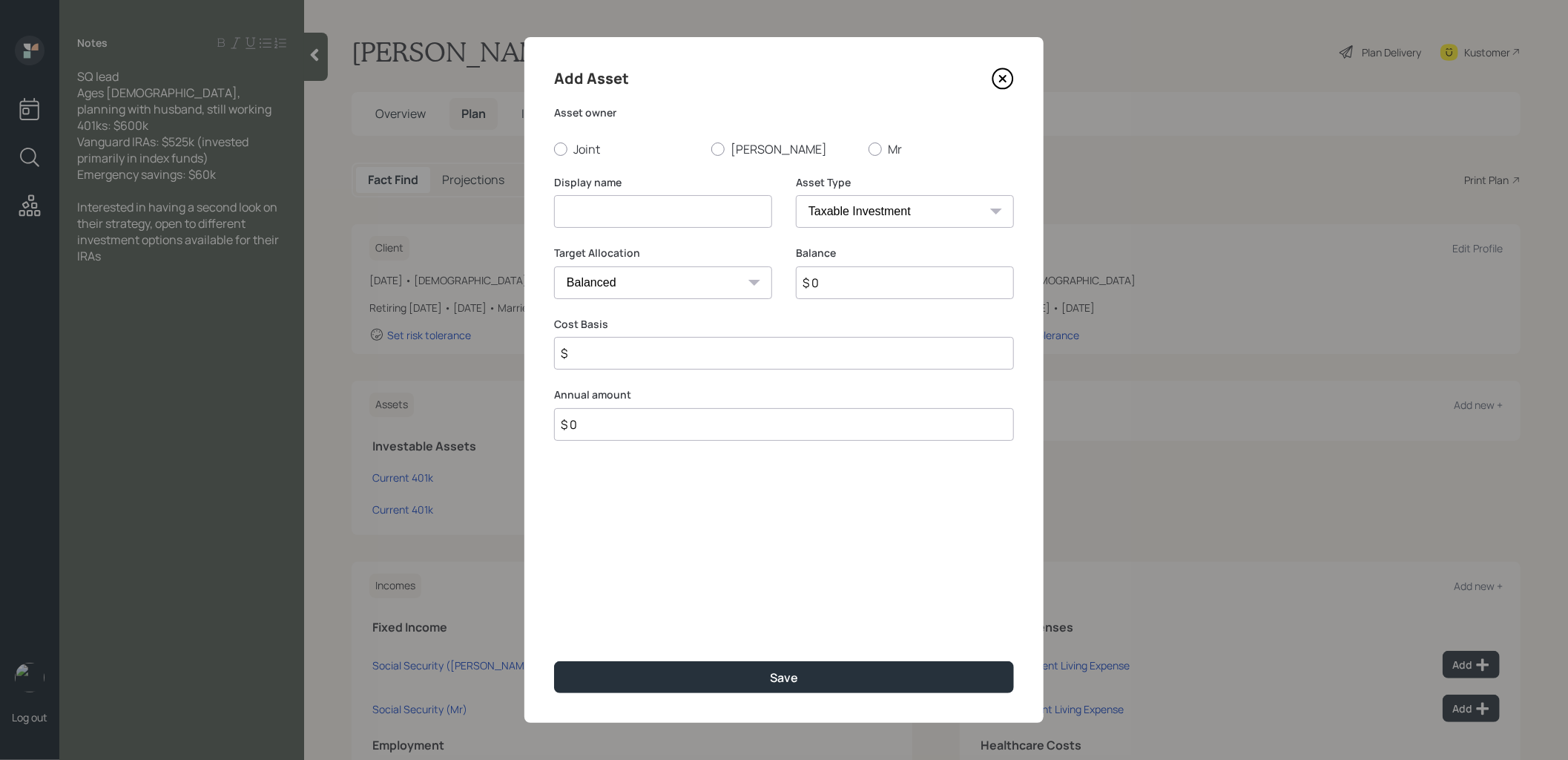
click at [705, 209] on input at bounding box center [663, 211] width 218 height 32
type input "Vanguard IRA"
click at [826, 290] on input "$ 0" at bounding box center [905, 282] width 218 height 32
type input "$ 525,000"
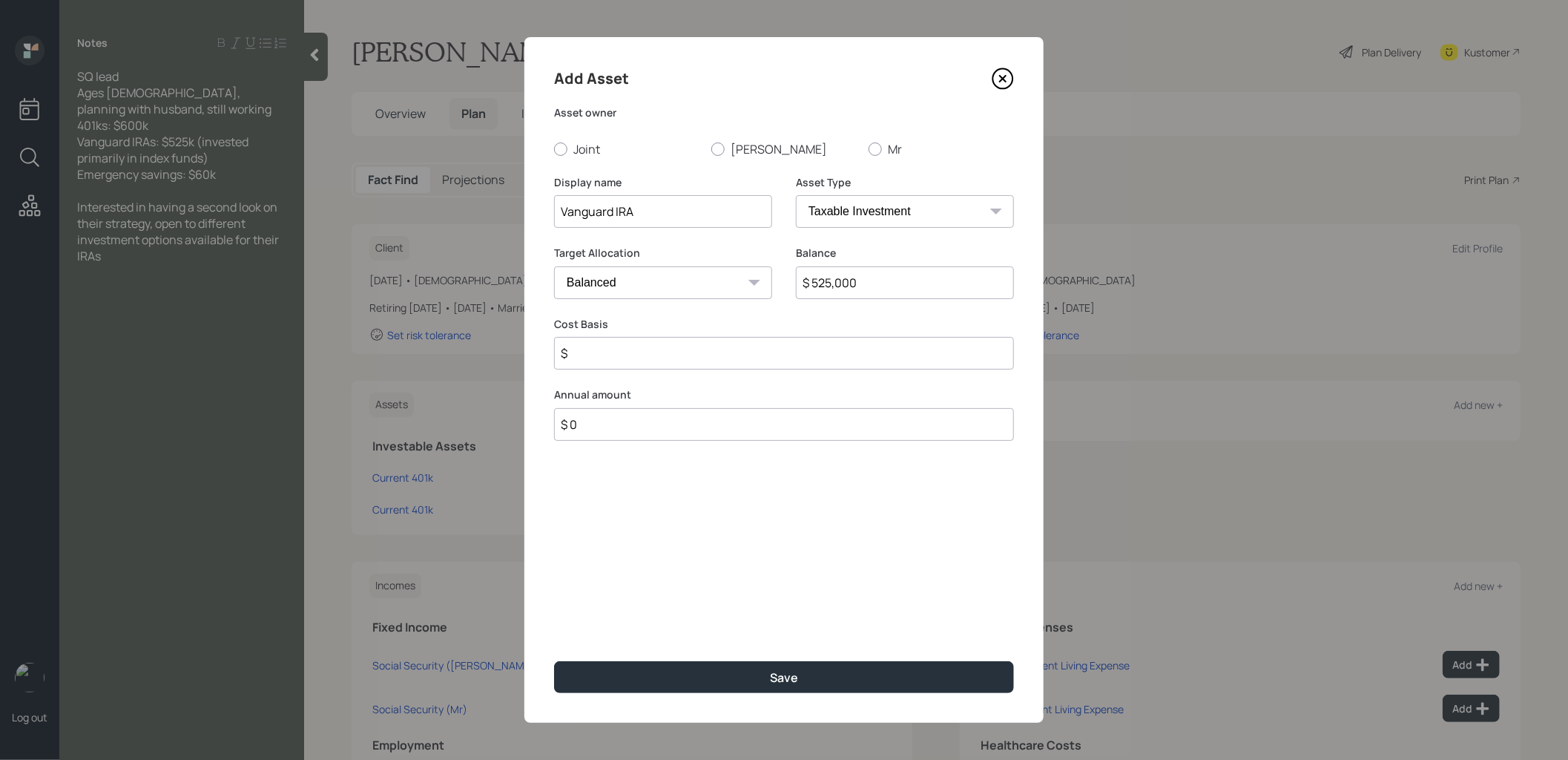
click at [892, 207] on select "SEP [PERSON_NAME] IRA 401(k) [PERSON_NAME] 401(k) 403(b) [PERSON_NAME] 403(b) 4…" at bounding box center [905, 211] width 218 height 32
select select "ira"
click at [796, 195] on select "SEP [PERSON_NAME] IRA 401(k) [PERSON_NAME] 401(k) 403(b) [PERSON_NAME] 403(b) 4…" at bounding box center [905, 211] width 218 height 32
type input "$"
click at [719, 151] on div at bounding box center [717, 149] width 13 height 13
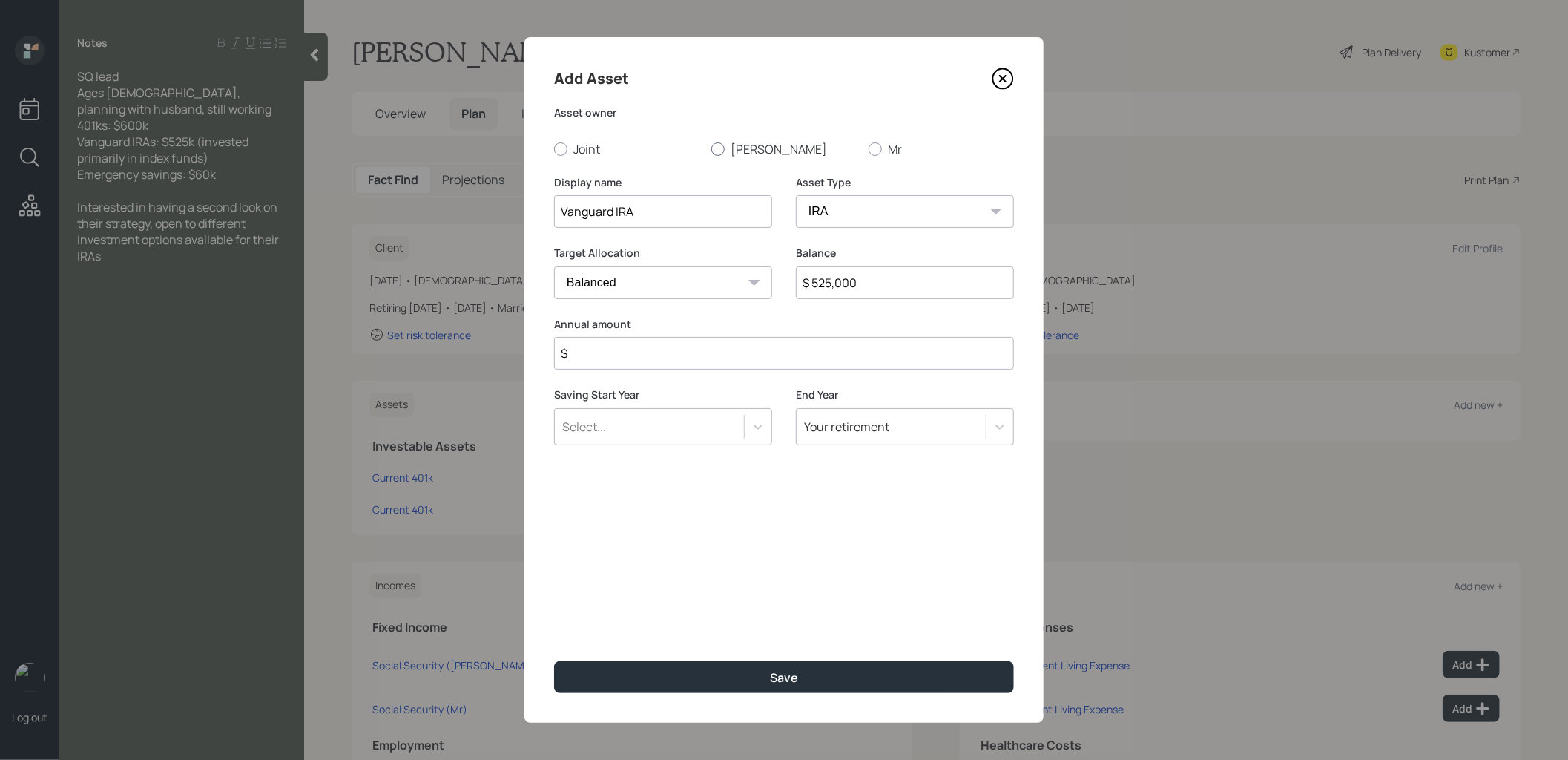
click at [711, 149] on input "[PERSON_NAME]" at bounding box center [711, 149] width 1 height 1
radio input "true"
click at [695, 361] on input "$" at bounding box center [784, 352] width 460 height 32
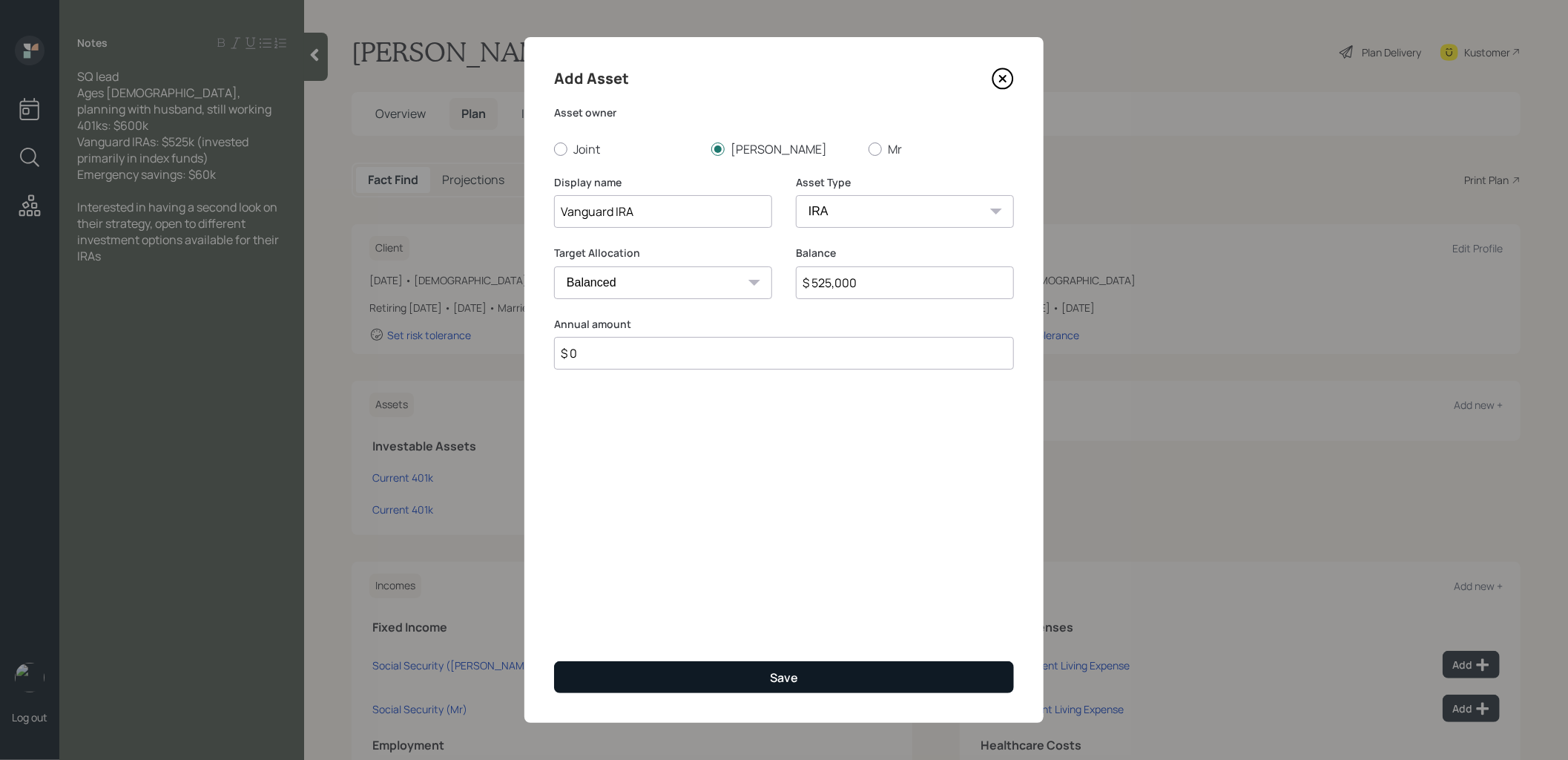
type input "$ 0"
click at [694, 677] on button "Save" at bounding box center [784, 677] width 460 height 32
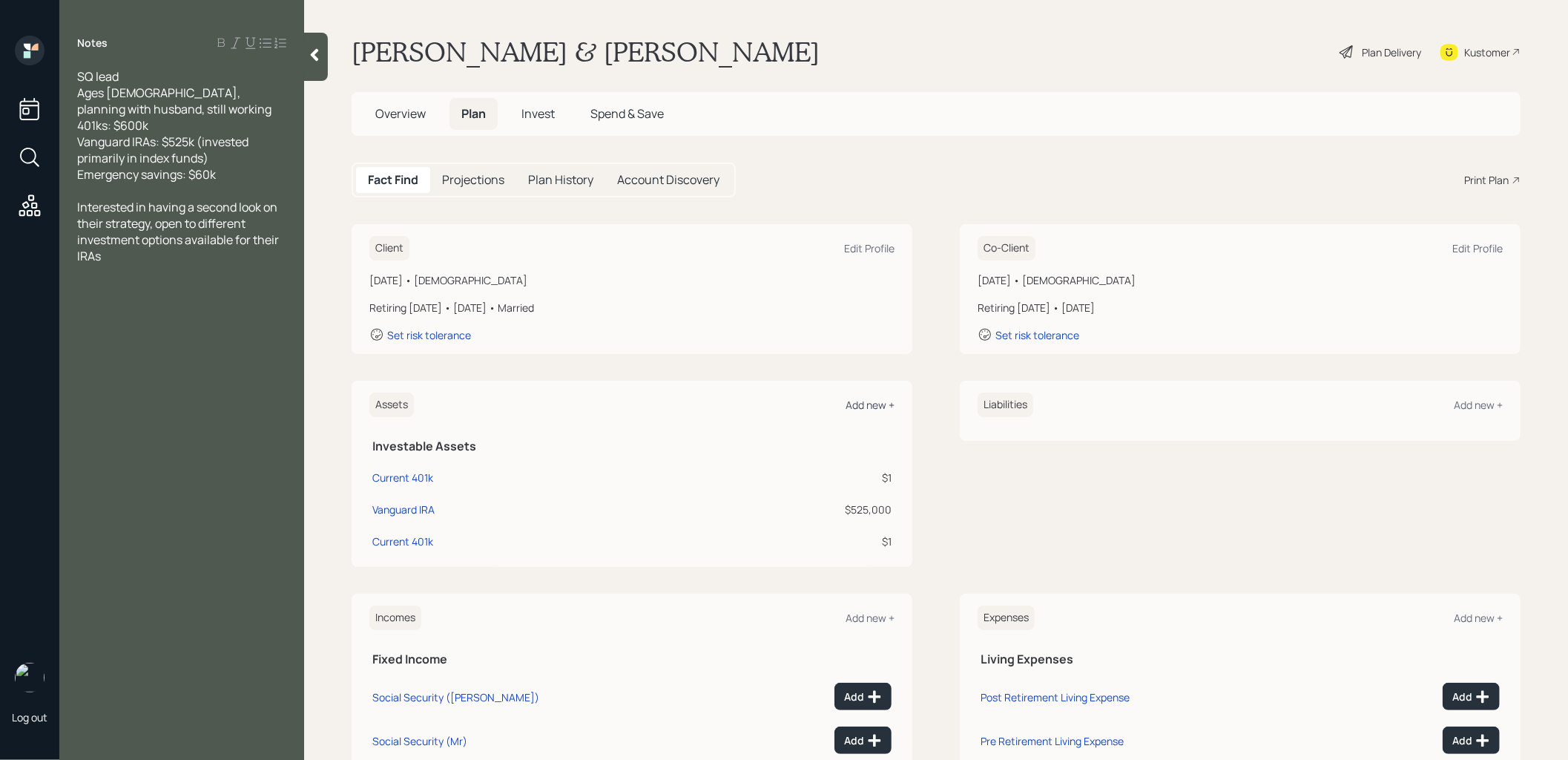
click at [877, 400] on div "Add new +" at bounding box center [870, 404] width 49 height 14
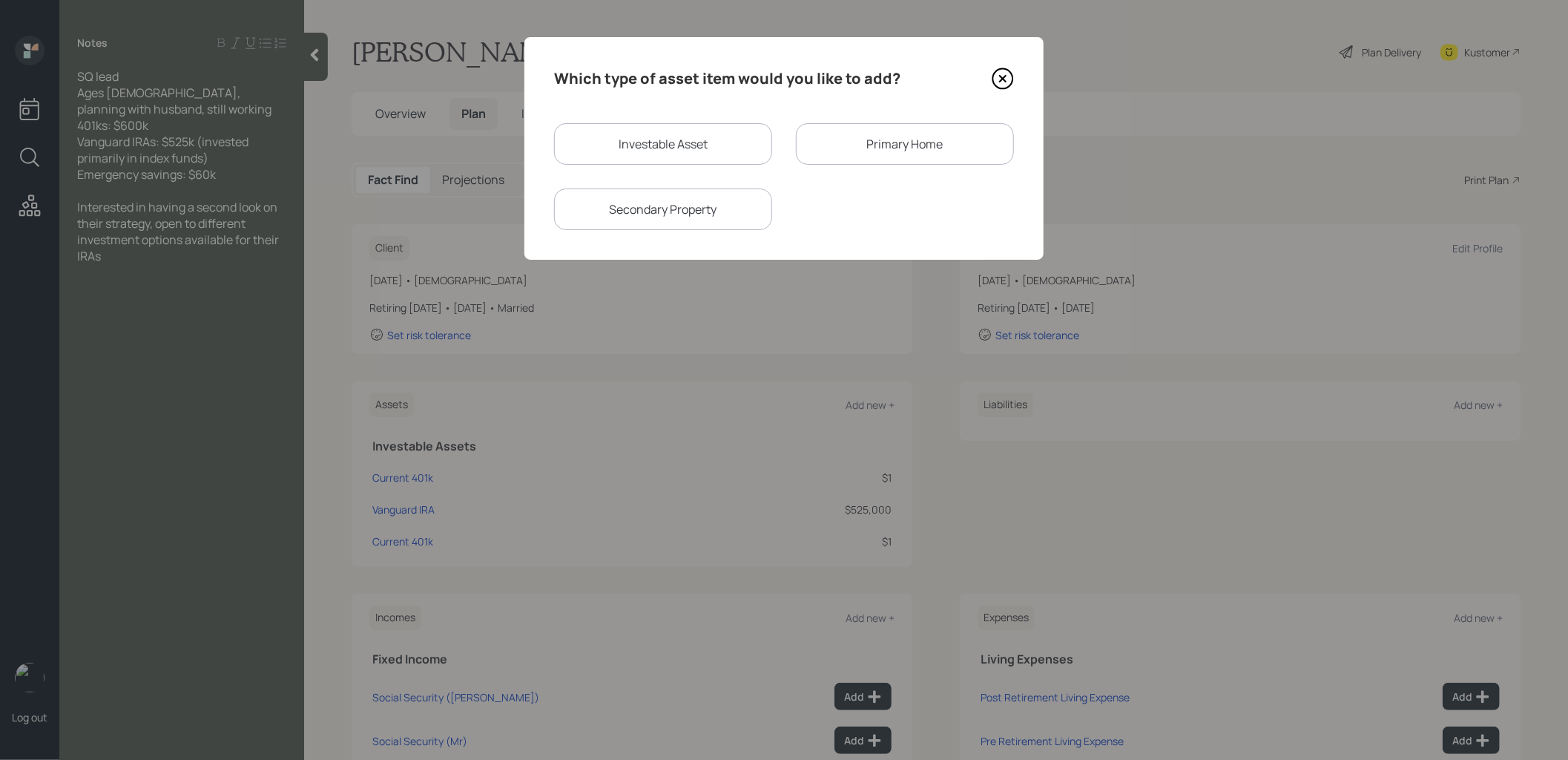
click at [702, 140] on div "Investable Asset" at bounding box center [663, 144] width 218 height 42
select select "taxable"
select select "balanced"
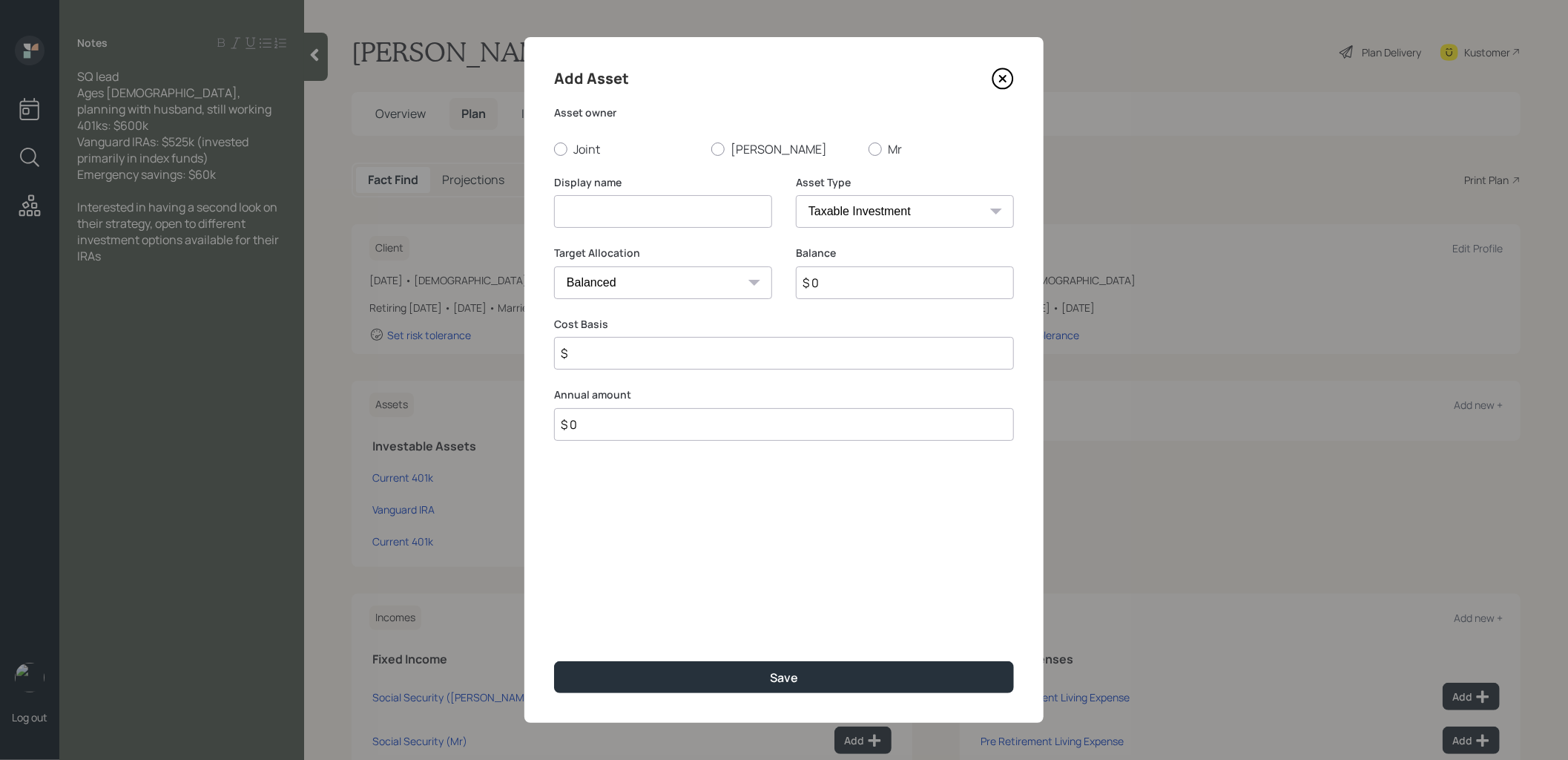
click at [661, 207] on input at bounding box center [663, 211] width 218 height 32
type input "Emergency Savings"
click at [829, 293] on input "$ 0" at bounding box center [905, 282] width 218 height 32
type input "$ 60,000"
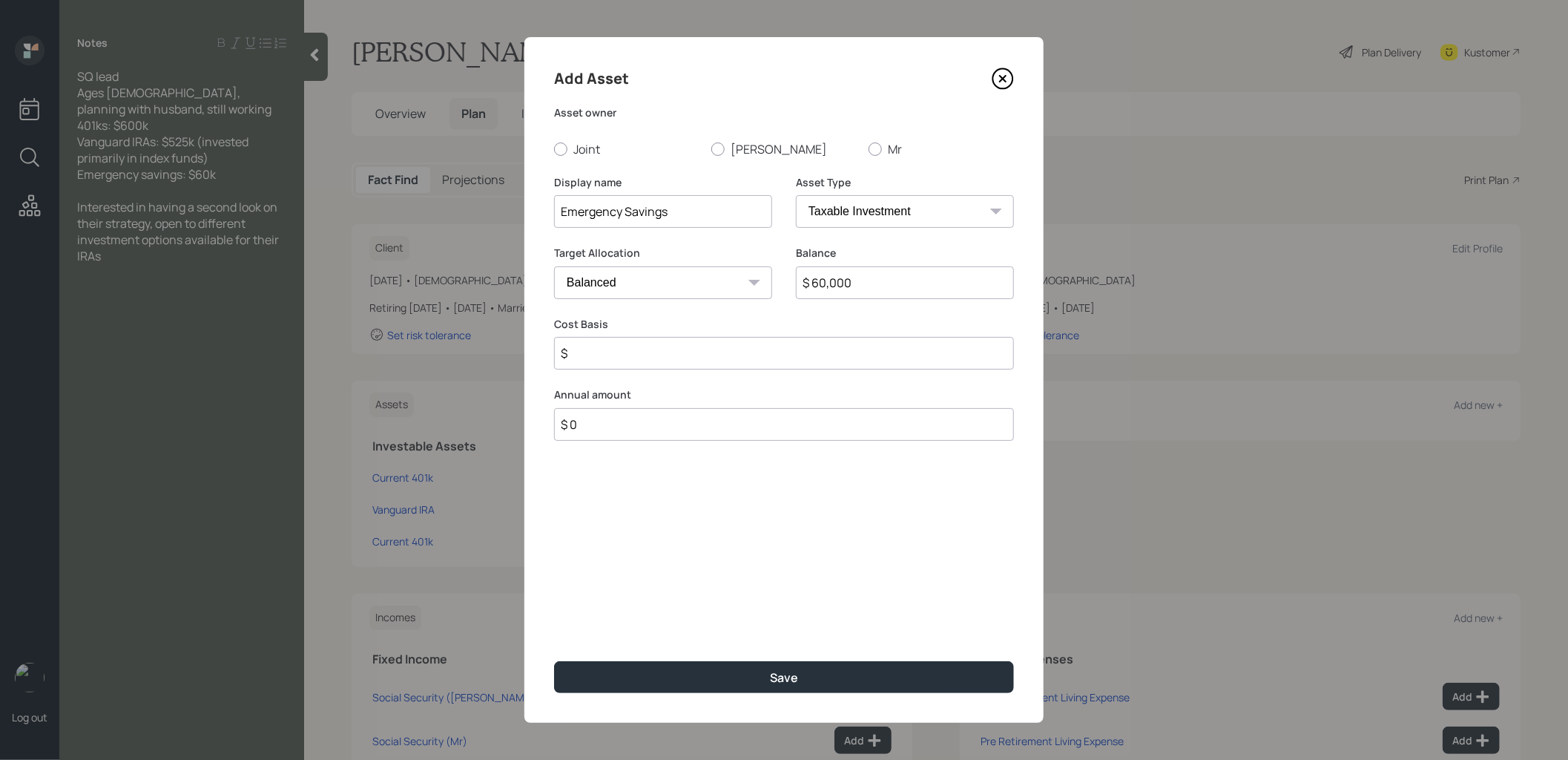
click at [666, 284] on select "Cash Conservative Balanced Aggressive" at bounding box center [663, 282] width 218 height 32
select select "uninvested"
click at [554, 266] on select "Cash Conservative Balanced Aggressive" at bounding box center [663, 282] width 218 height 32
click at [641, 358] on input "$" at bounding box center [784, 352] width 460 height 32
type input "$ 60,000"
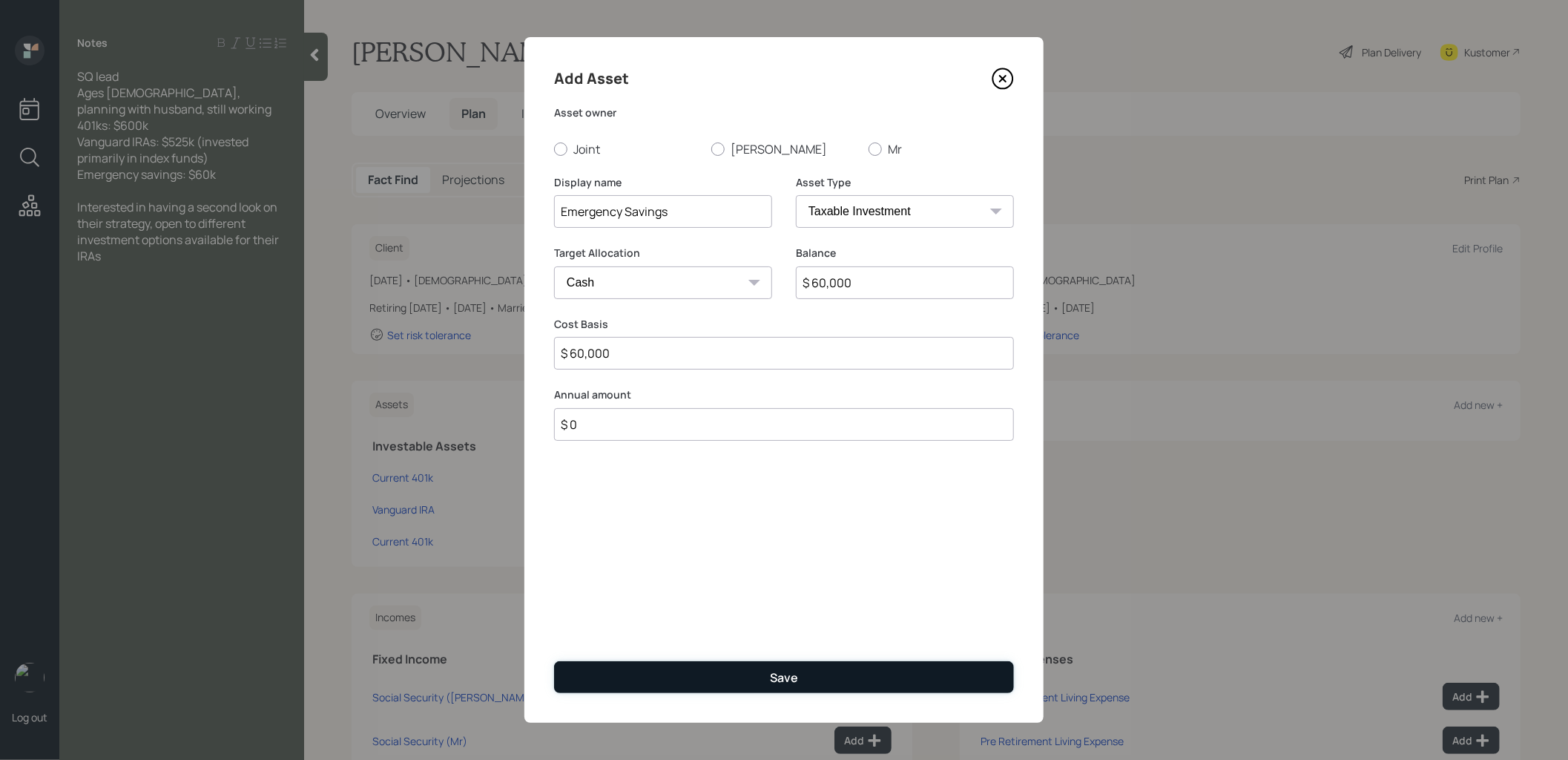
click at [676, 681] on button "Save" at bounding box center [784, 677] width 460 height 32
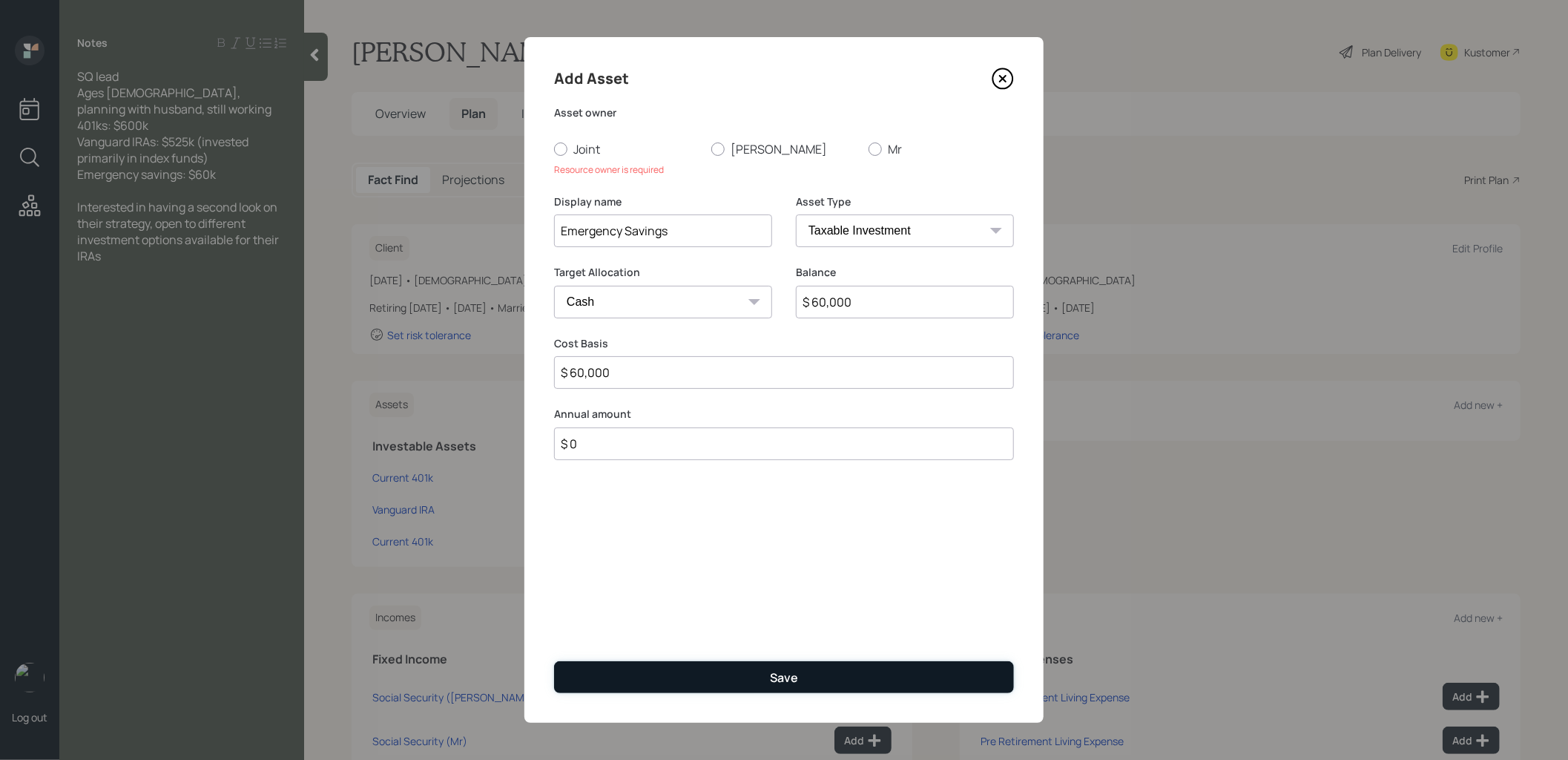
click at [784, 672] on div "Save" at bounding box center [784, 677] width 28 height 17
click at [558, 149] on div at bounding box center [560, 149] width 13 height 13
click at [554, 149] on input "Joint" at bounding box center [553, 149] width 1 height 1
radio input "true"
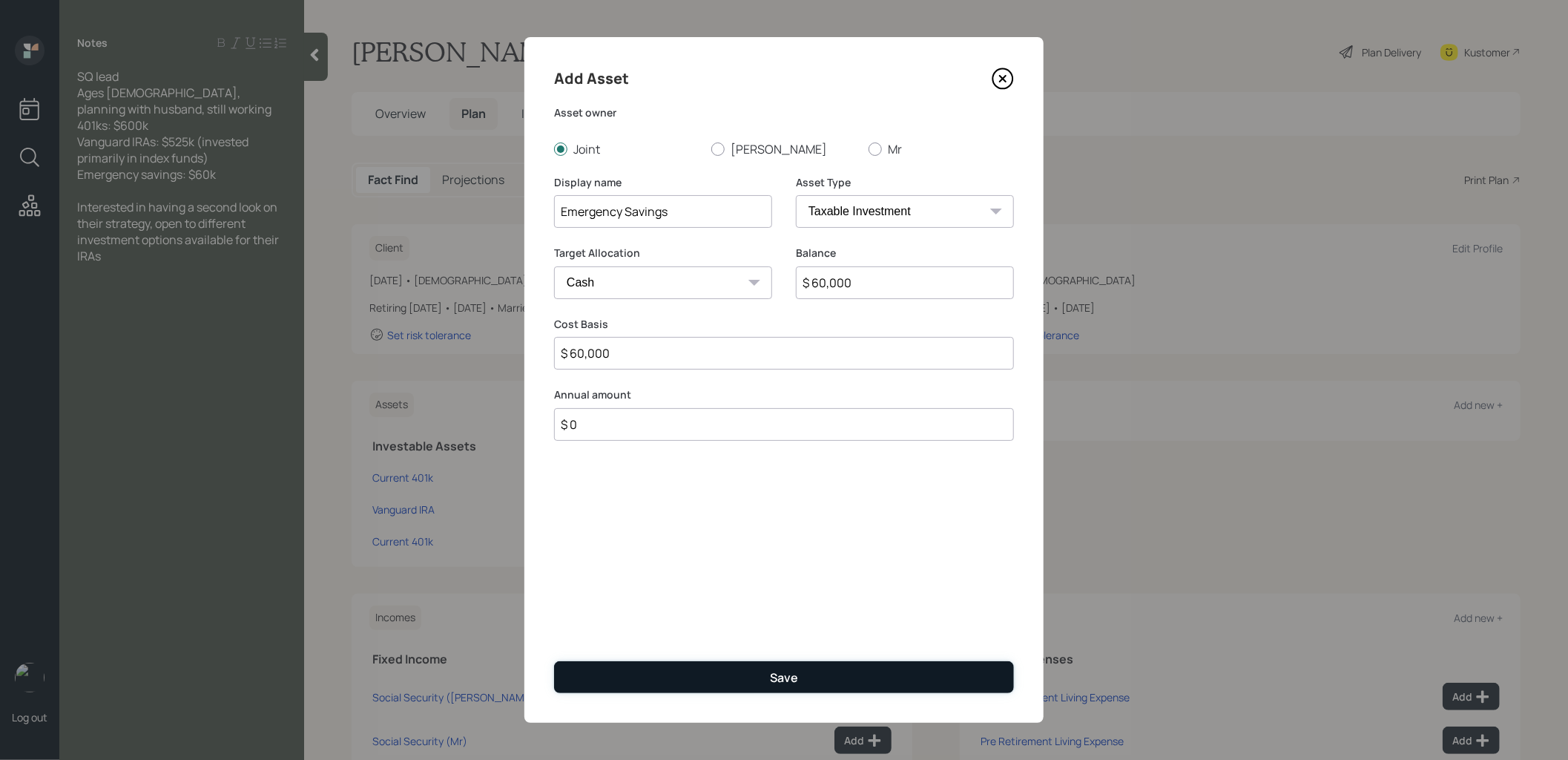
click at [715, 679] on button "Save" at bounding box center [784, 677] width 460 height 32
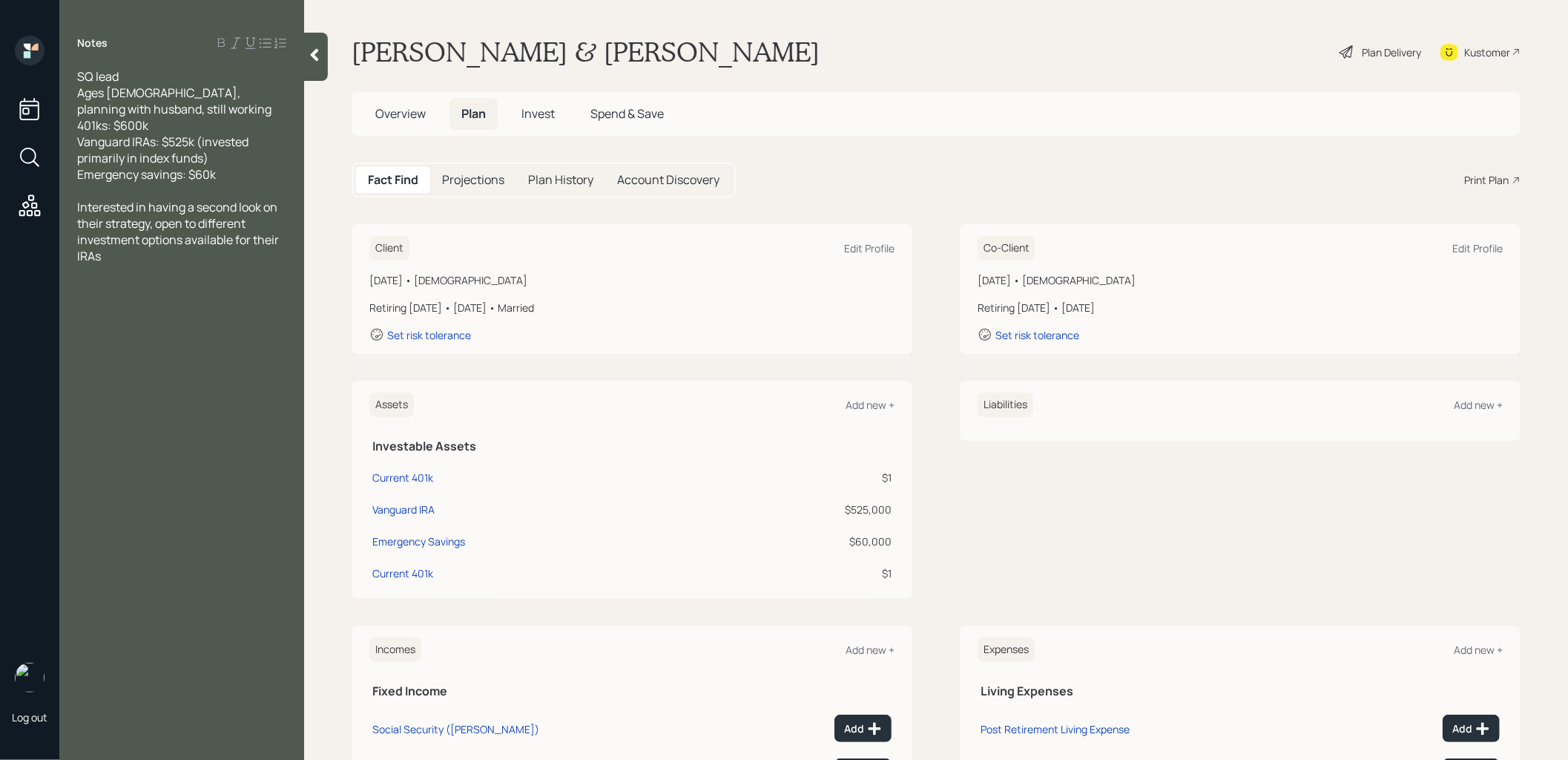
scroll to position [194, 0]
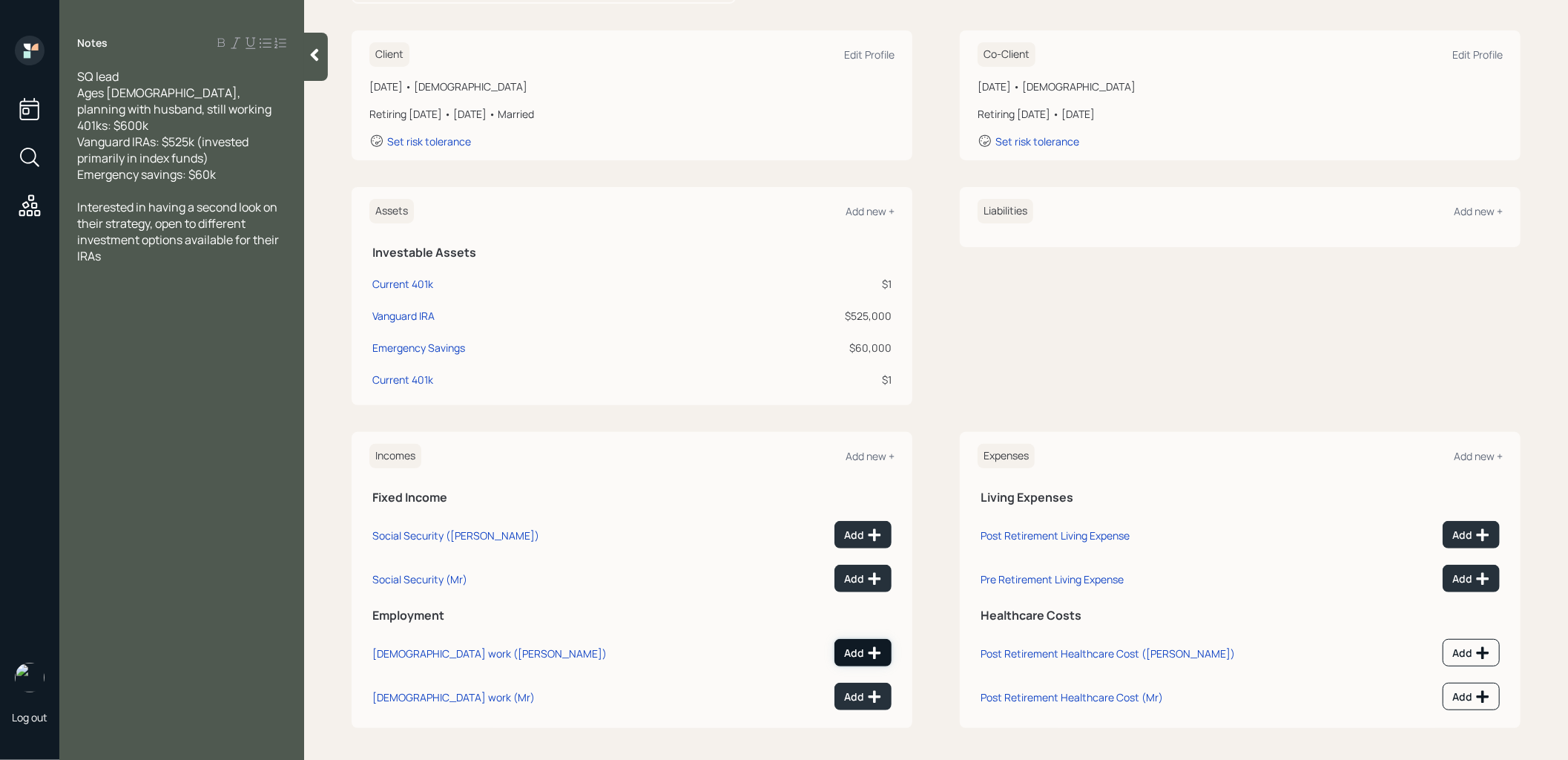
click at [865, 650] on div "Add" at bounding box center [863, 653] width 38 height 15
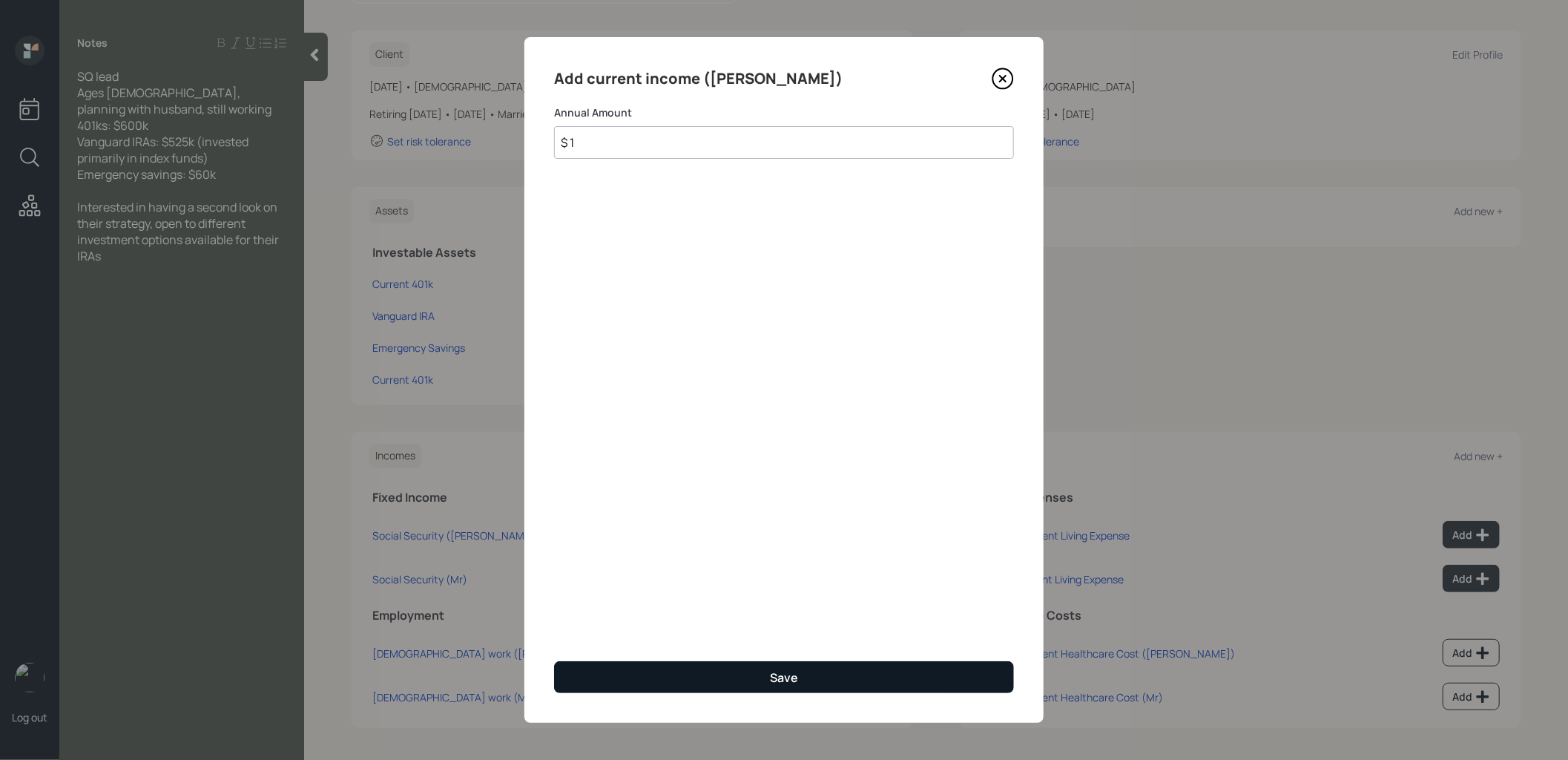
type input "$ 1"
click at [776, 675] on div "Save" at bounding box center [784, 677] width 28 height 17
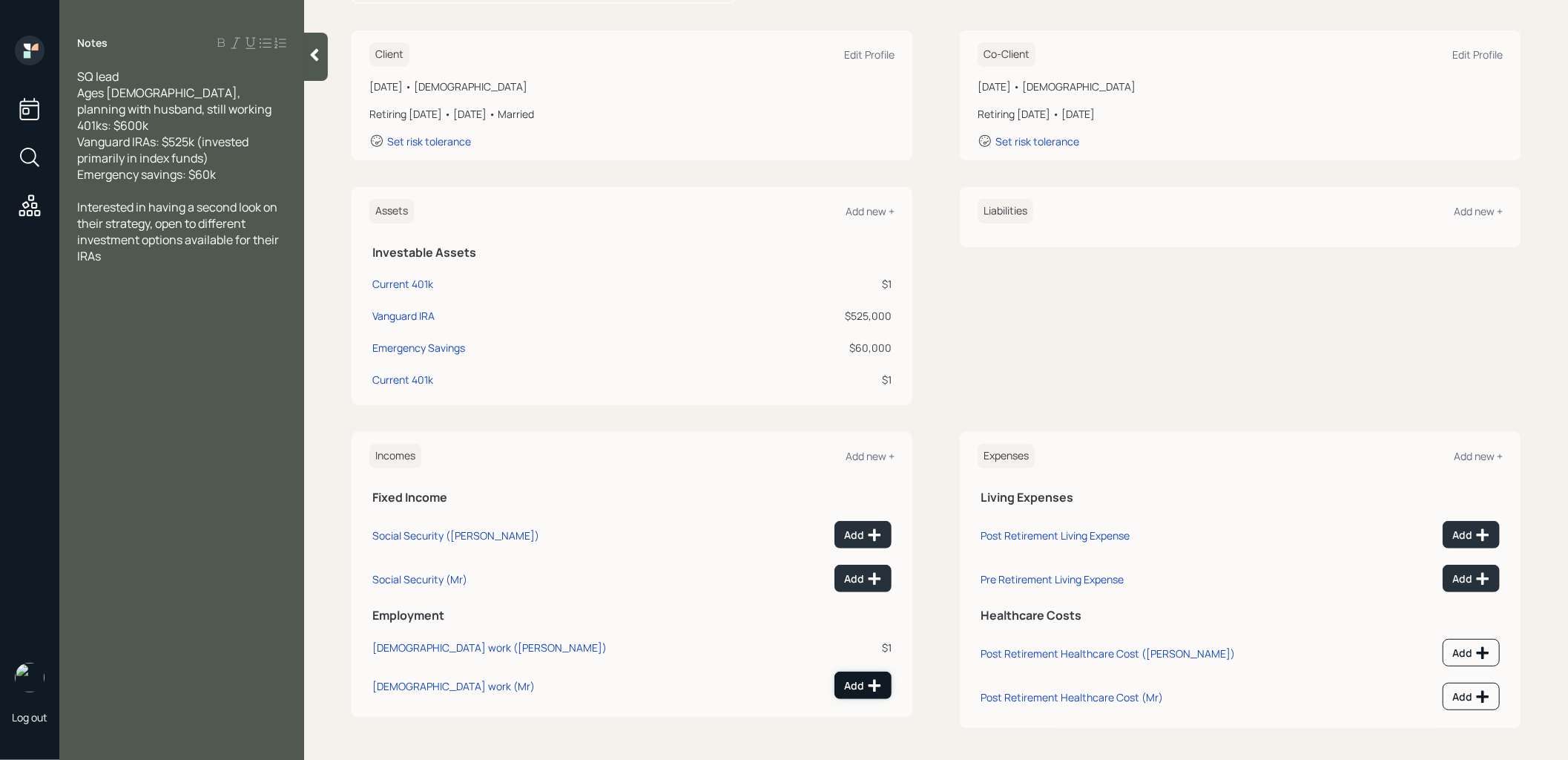
click at [851, 678] on div "Add" at bounding box center [863, 685] width 38 height 15
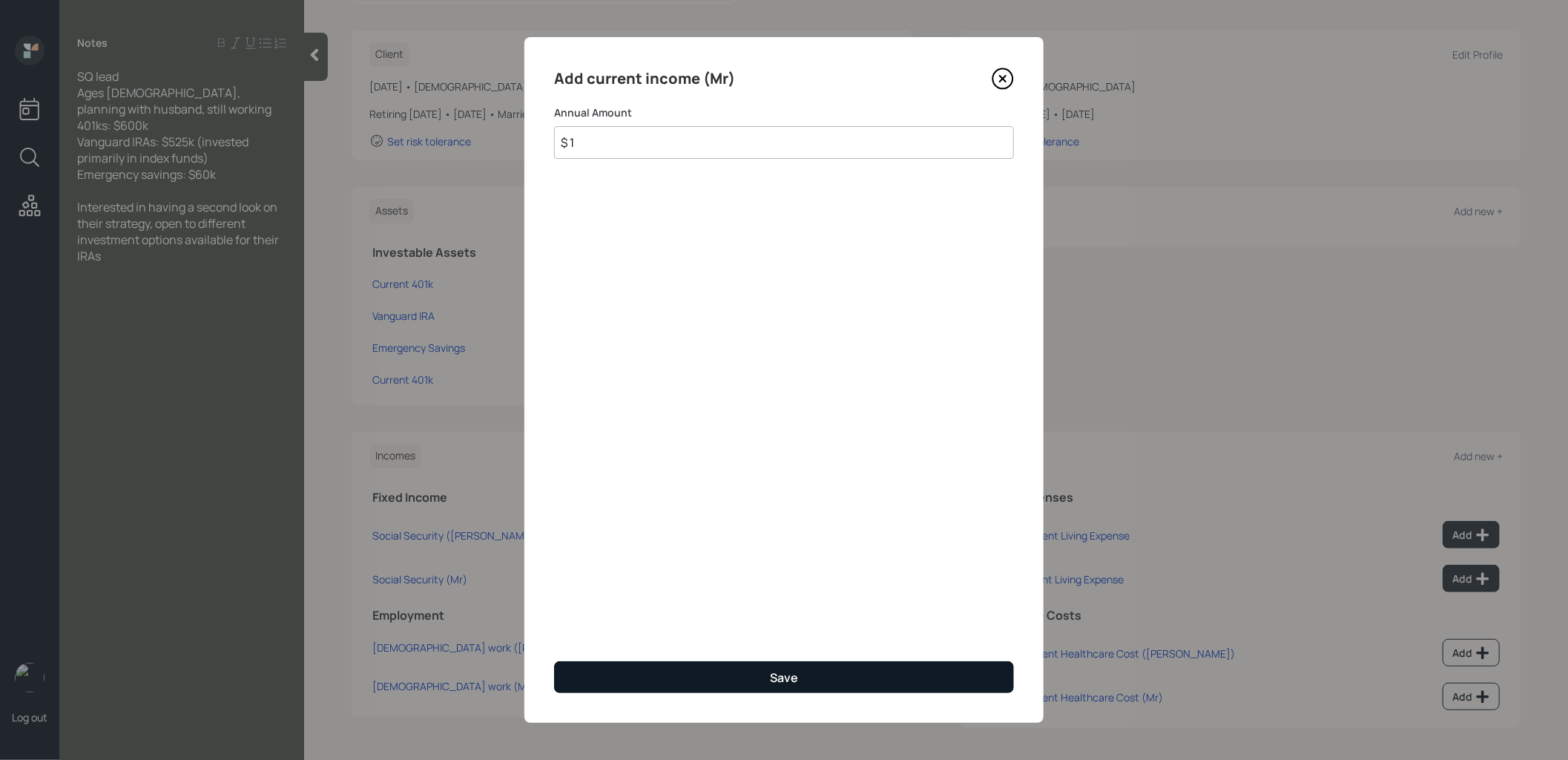
type input "$ 1"
click at [848, 672] on button "Save" at bounding box center [784, 677] width 460 height 32
